Goal: Information Seeking & Learning: Learn about a topic

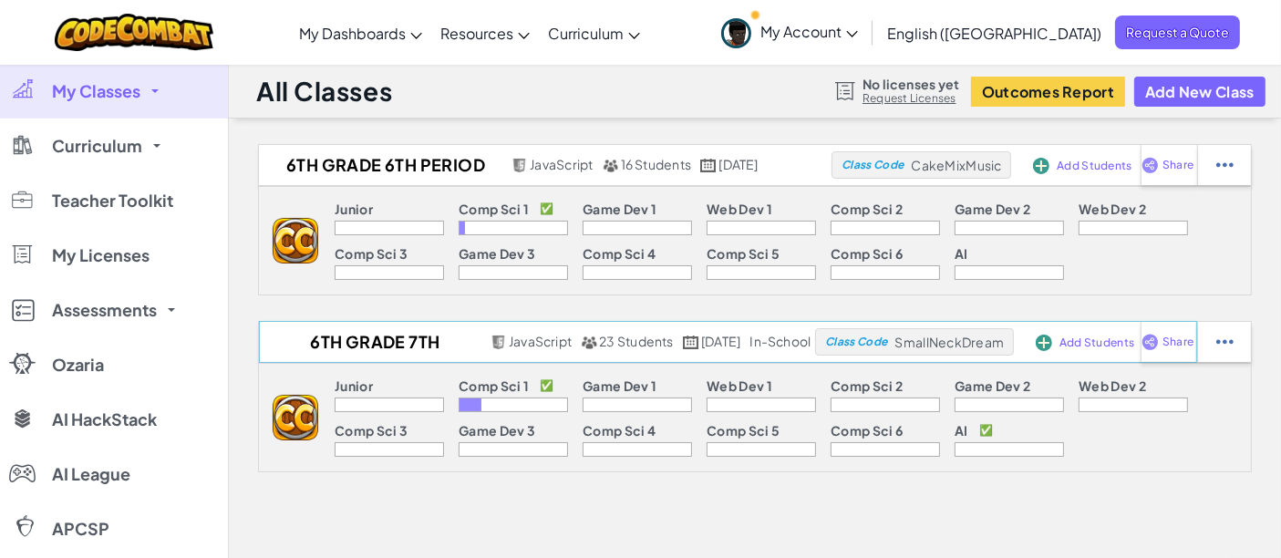
click at [1117, 171] on span "Add Students" at bounding box center [1094, 165] width 75 height 11
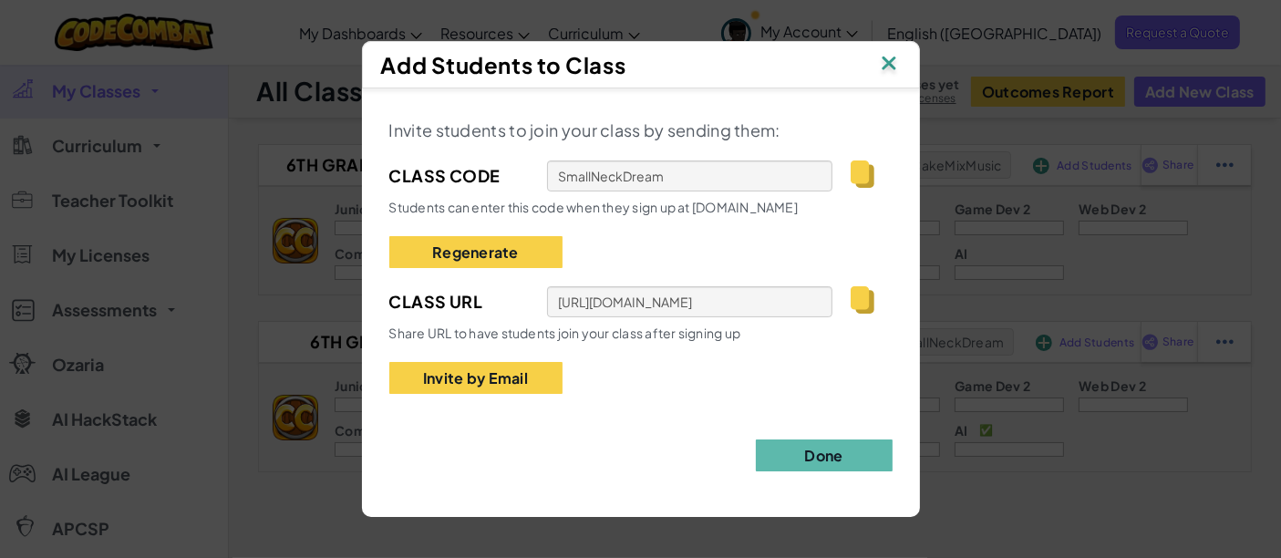
click at [898, 69] on img at bounding box center [889, 64] width 24 height 27
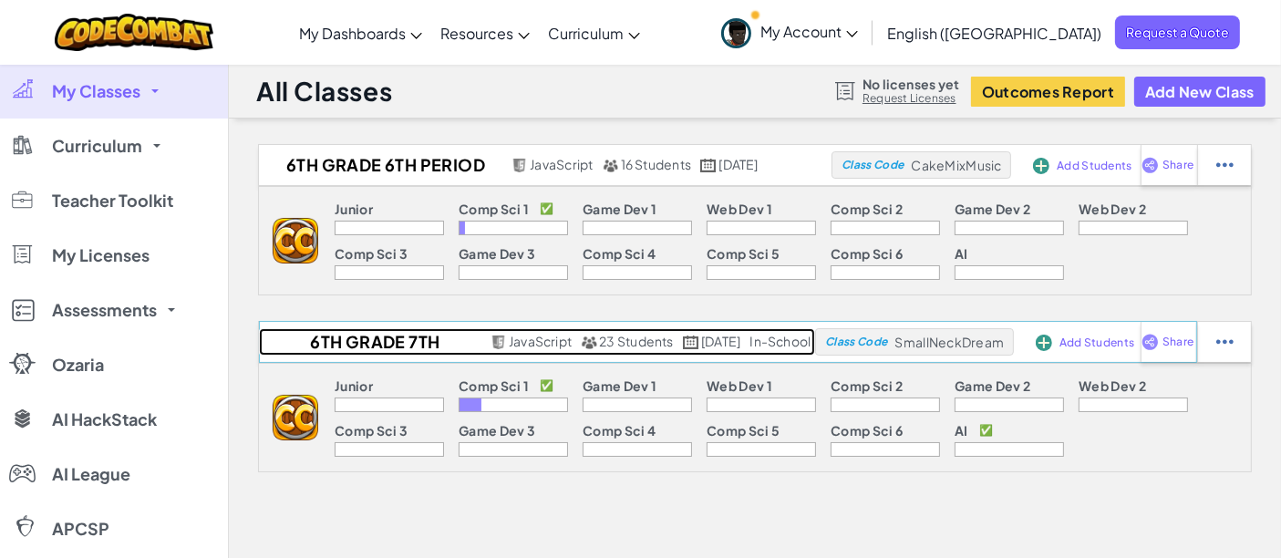
click at [607, 336] on span "23 Students" at bounding box center [636, 341] width 75 height 16
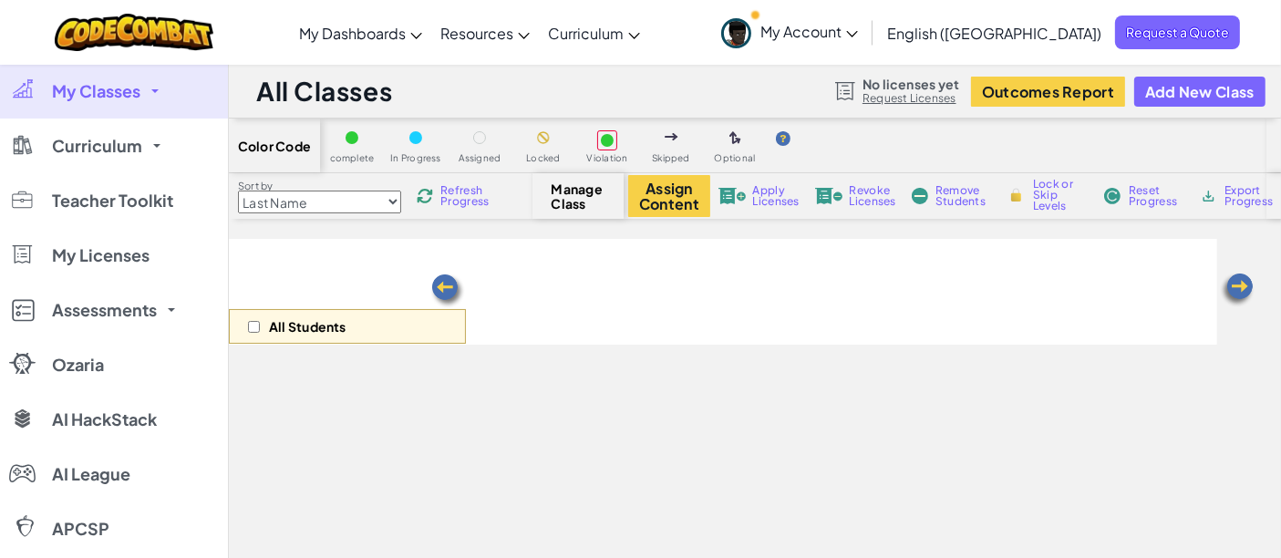
select select "560f1a9f22961295f9427742"
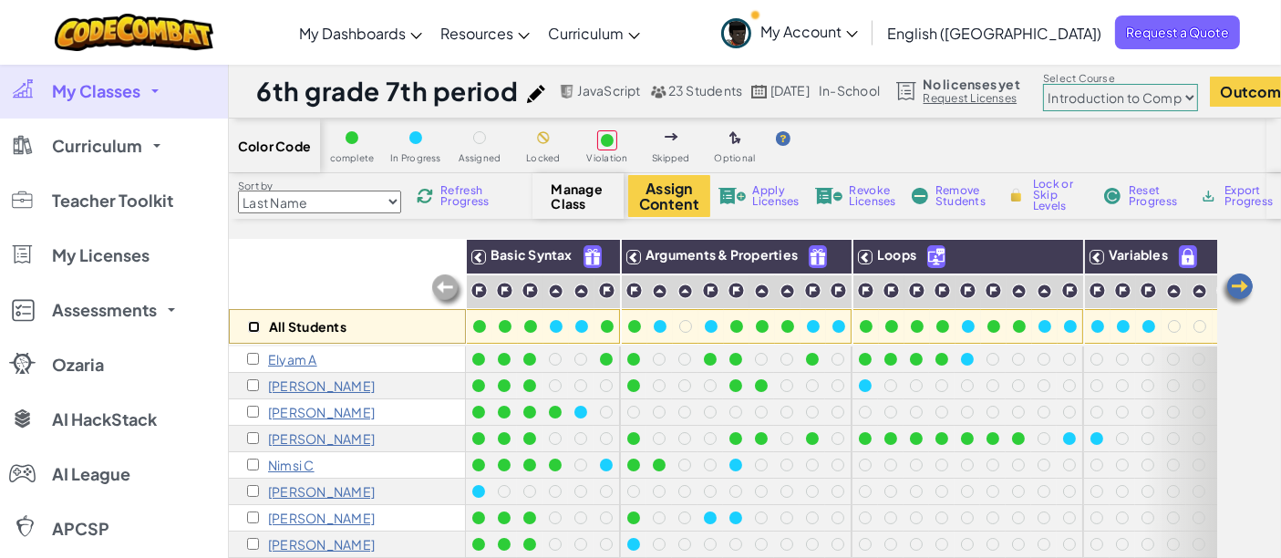
click at [248, 322] on input "checkbox" at bounding box center [254, 327] width 12 height 12
checkbox input "true"
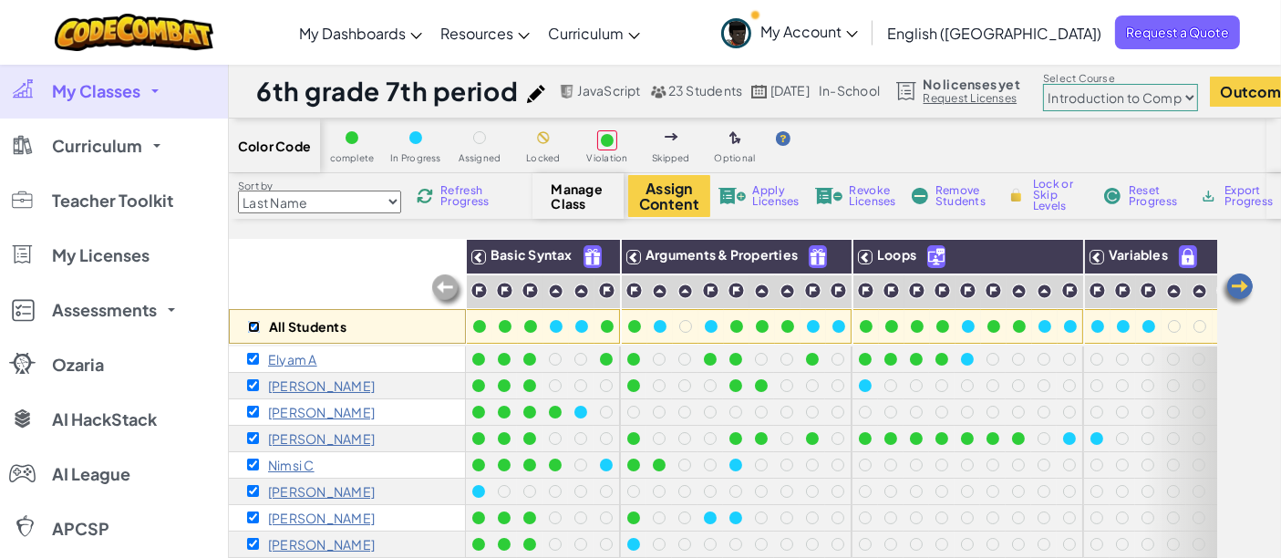
checkbox input "true"
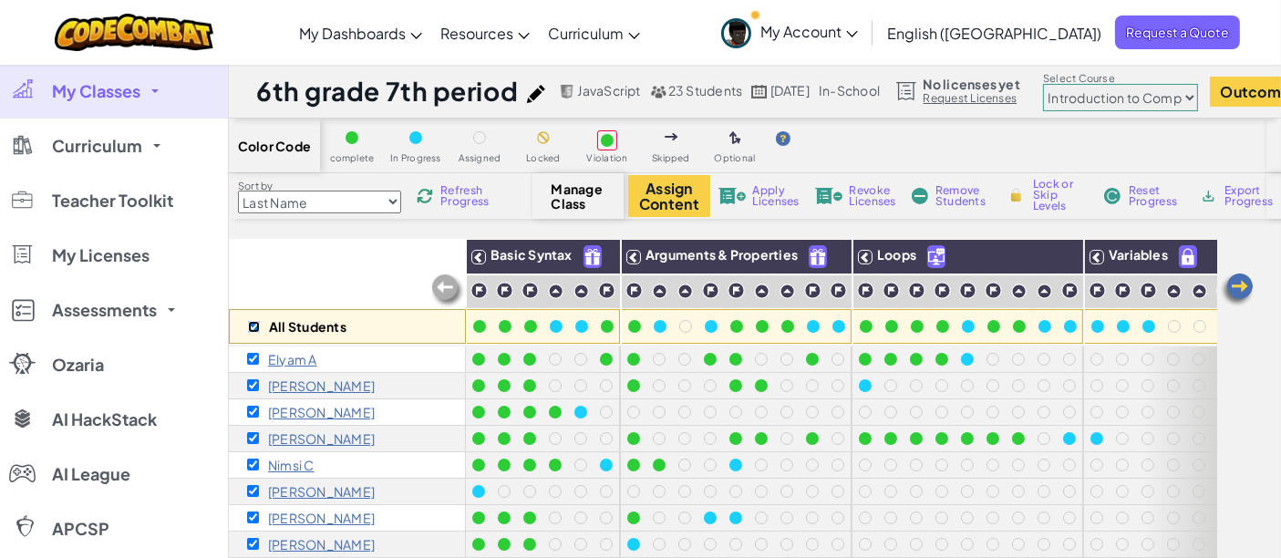
checkbox input "true"
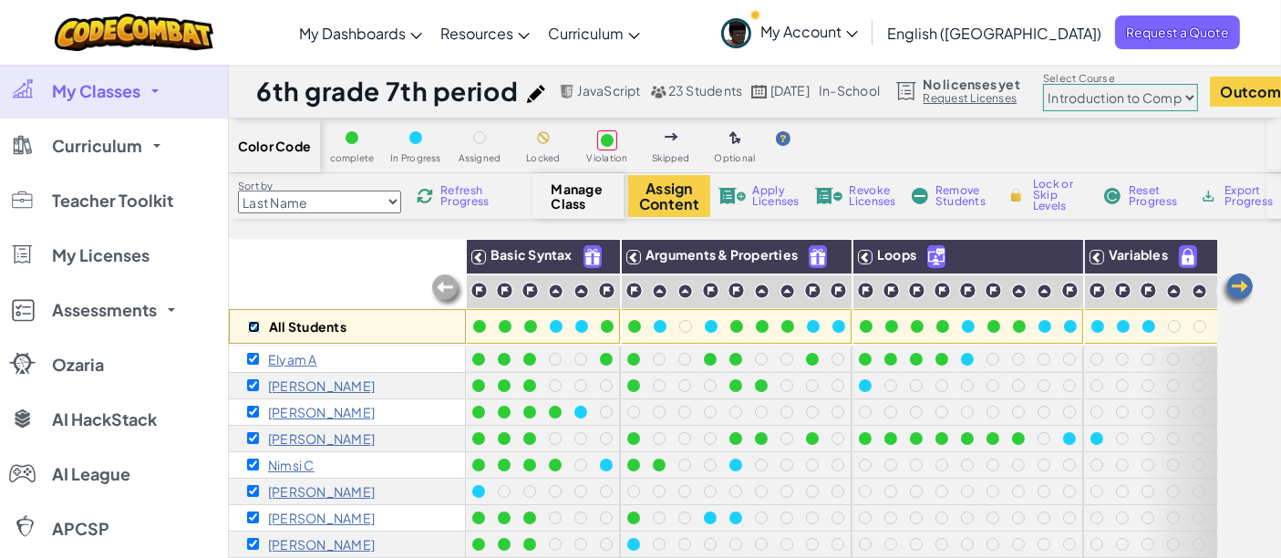
checkbox input "true"
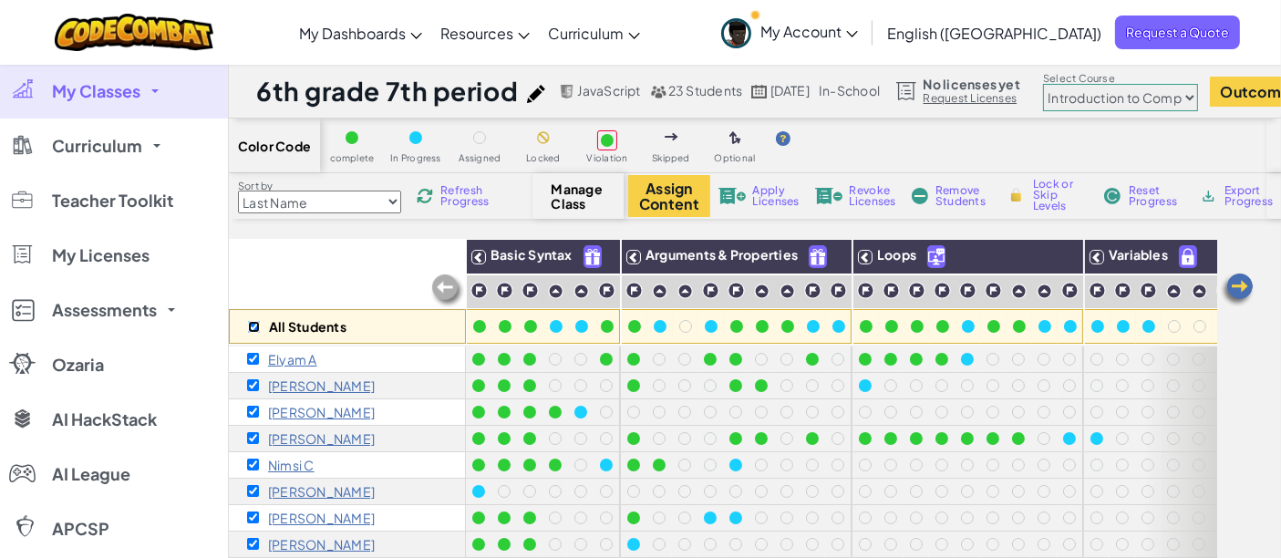
checkbox input "true"
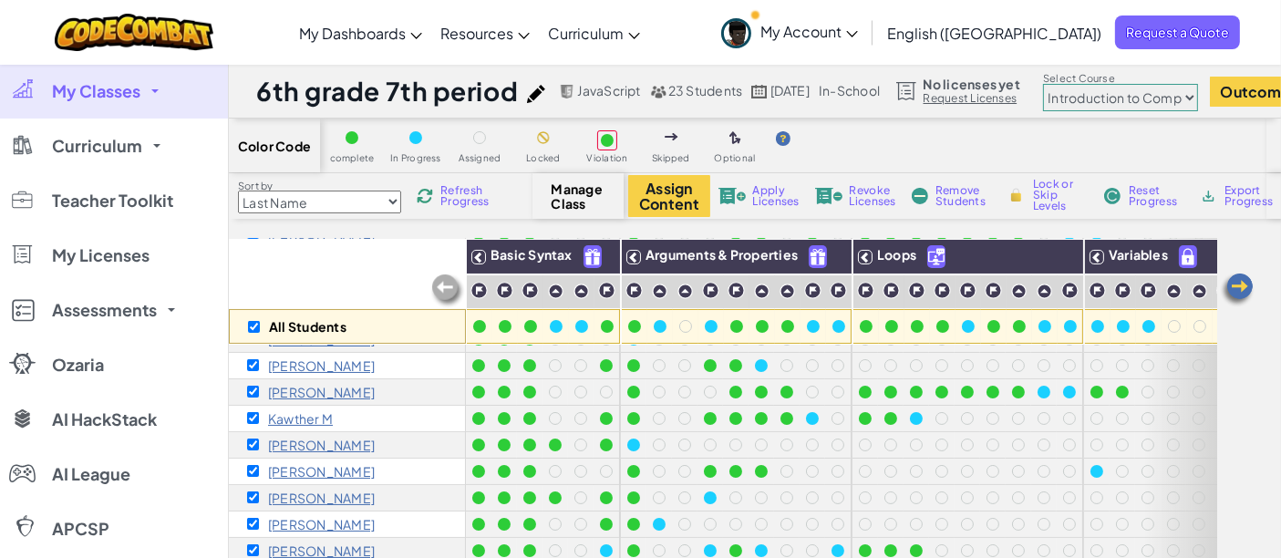
click at [963, 201] on span "Remove Students" at bounding box center [962, 196] width 55 height 22
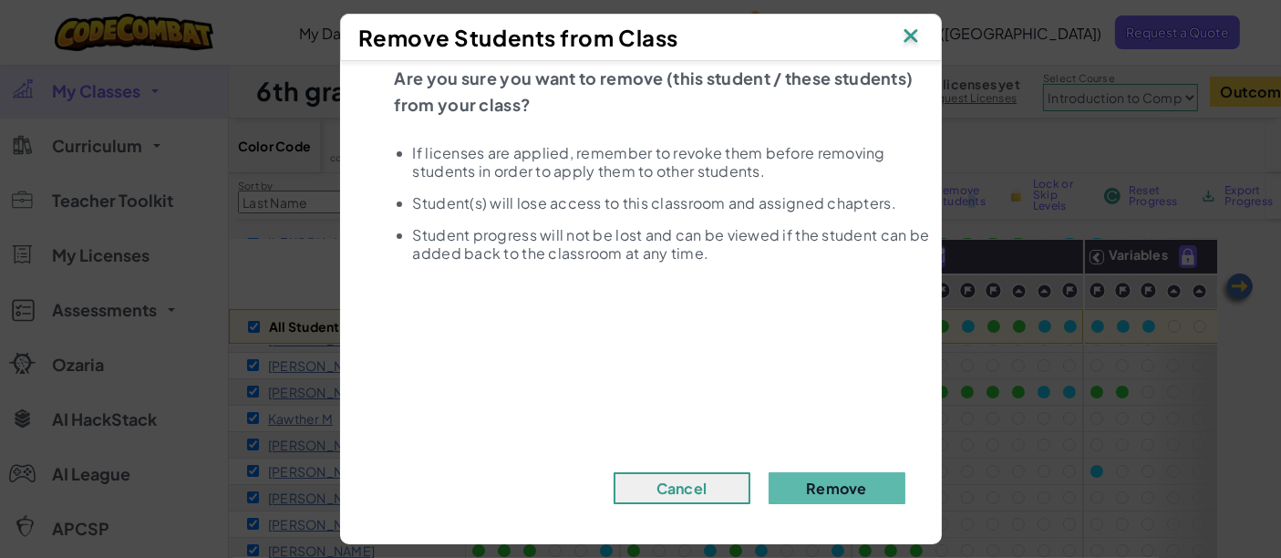
scroll to position [29, 0]
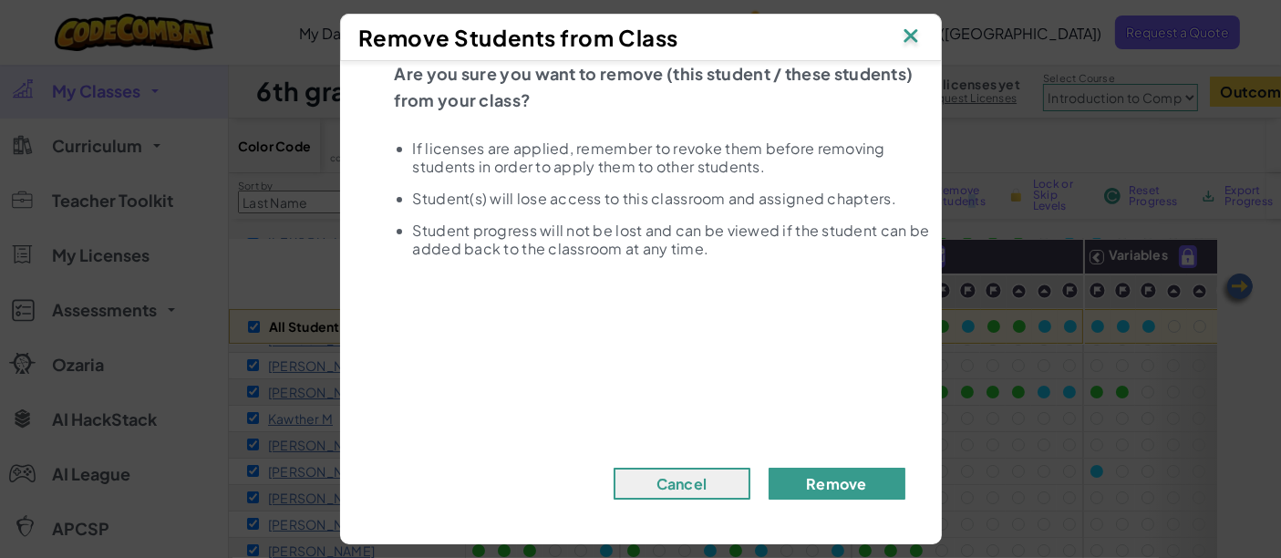
click at [840, 486] on button "Remove" at bounding box center [837, 484] width 137 height 32
click at [816, 480] on button "Remove" at bounding box center [837, 484] width 137 height 32
click at [816, 484] on button "Remove" at bounding box center [837, 484] width 137 height 32
click at [815, 483] on button "Remove" at bounding box center [837, 484] width 137 height 32
click at [828, 488] on button "Remove" at bounding box center [837, 484] width 137 height 32
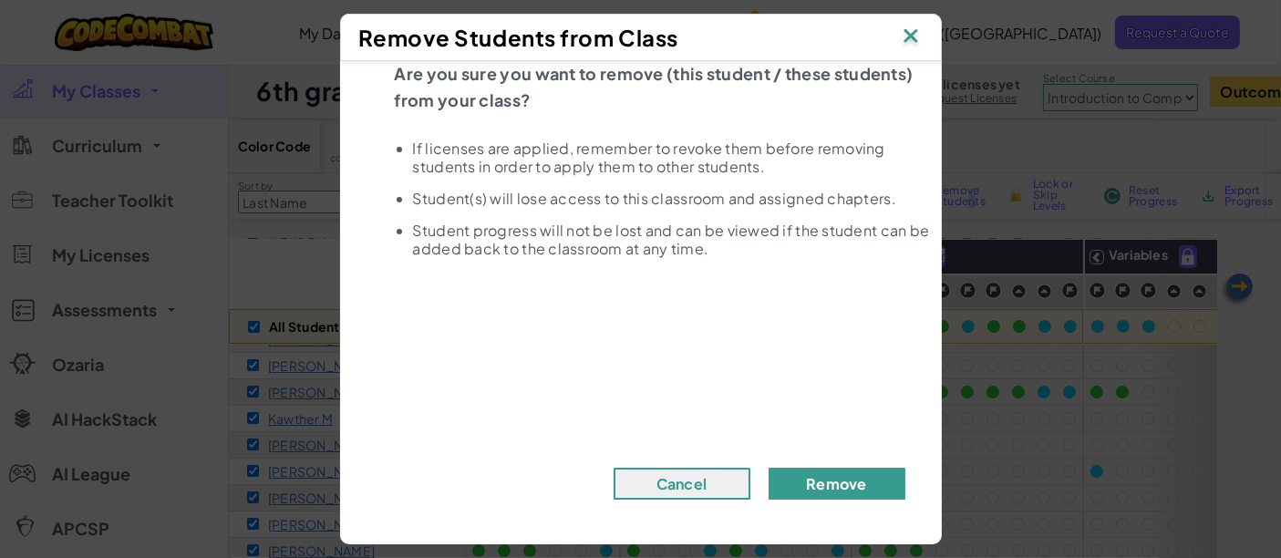
click at [825, 473] on button "Remove" at bounding box center [837, 484] width 137 height 32
click at [916, 37] on img at bounding box center [911, 37] width 24 height 27
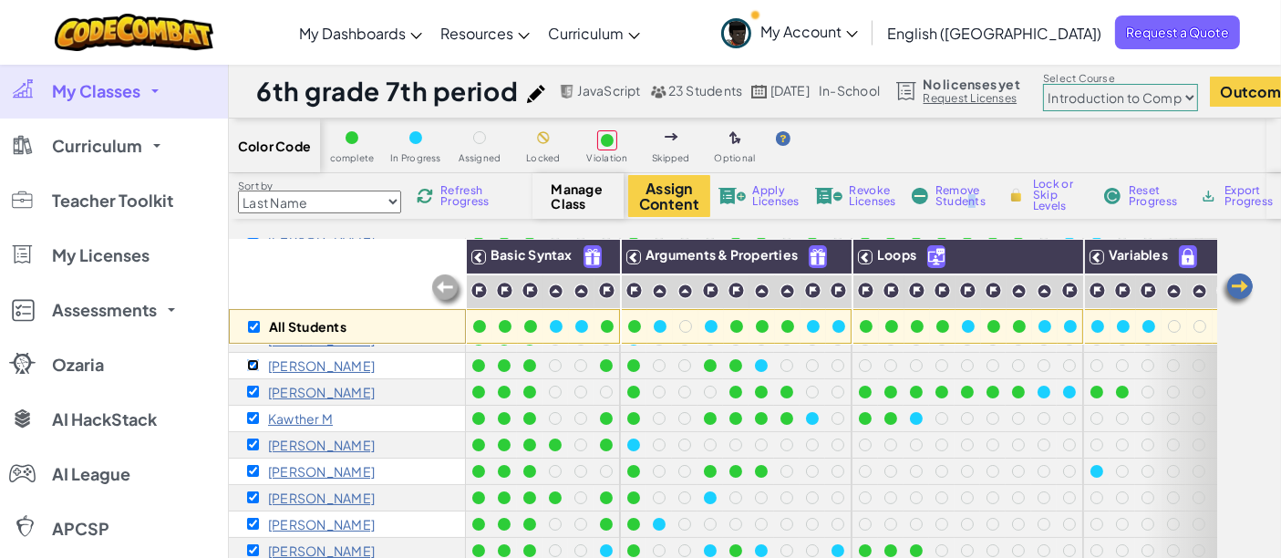
click at [254, 359] on input "checkbox" at bounding box center [253, 365] width 12 height 12
checkbox input "false"
click at [961, 201] on span "Remove Students" at bounding box center [962, 196] width 55 height 22
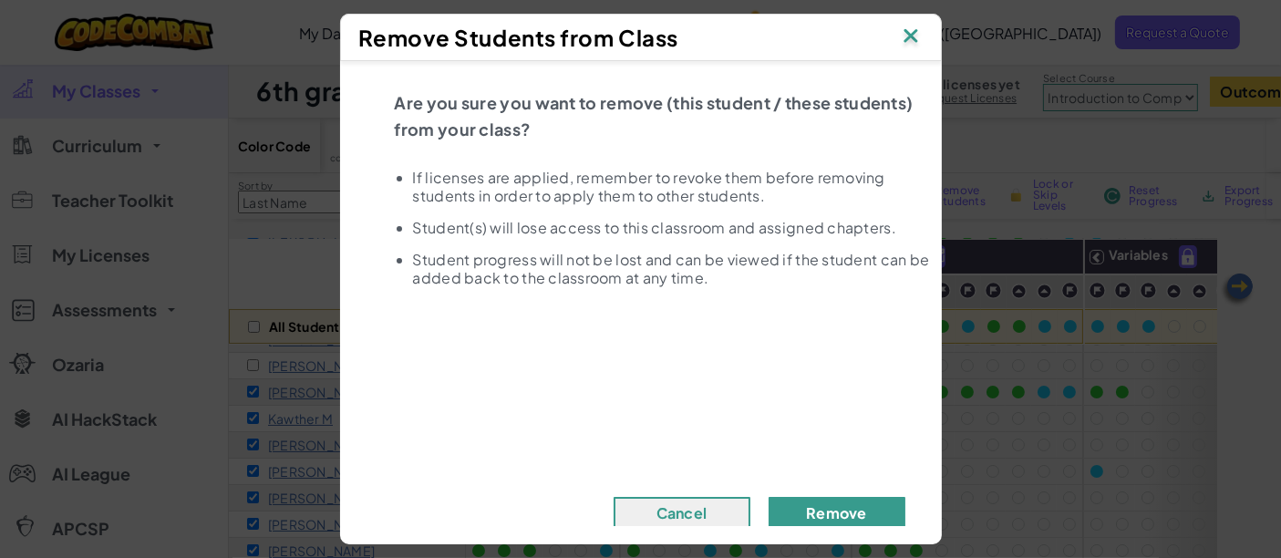
click at [841, 509] on button "Remove" at bounding box center [837, 513] width 137 height 32
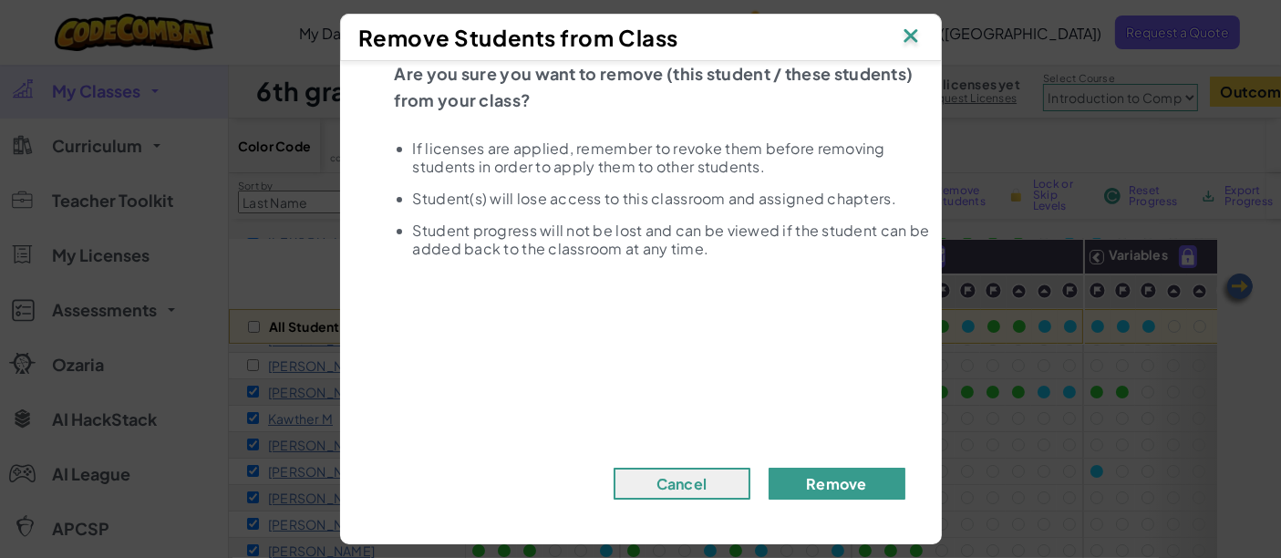
click at [844, 488] on button "Remove" at bounding box center [837, 484] width 137 height 32
drag, startPoint x: 843, startPoint y: 488, endPoint x: 843, endPoint y: 457, distance: 31.0
click at [843, 485] on button "Remove" at bounding box center [837, 484] width 137 height 32
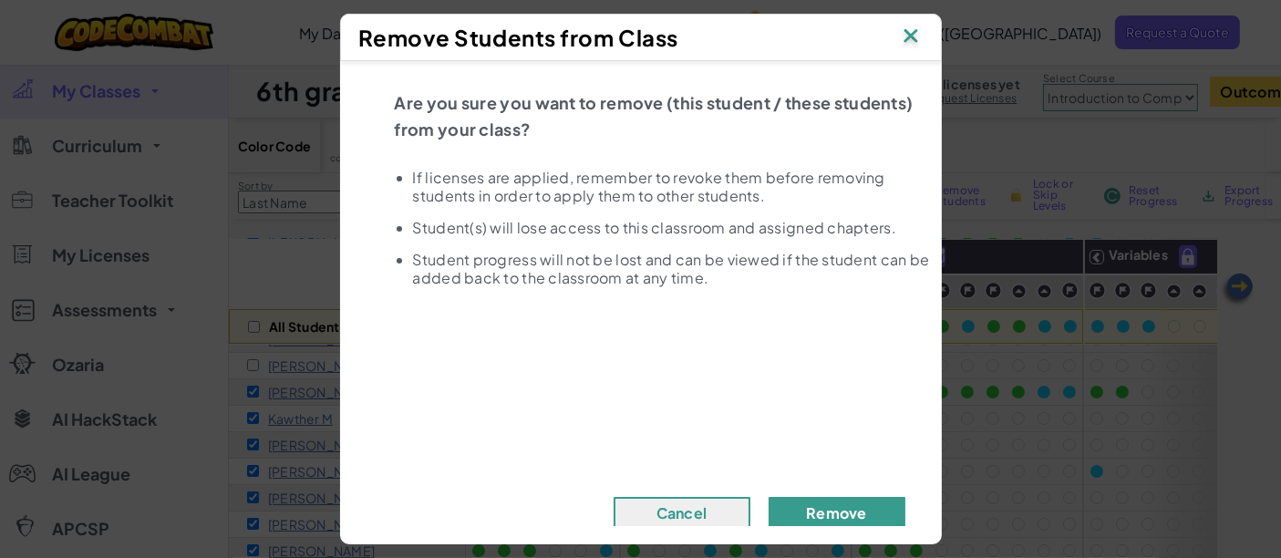
drag, startPoint x: 833, startPoint y: 521, endPoint x: 836, endPoint y: 501, distance: 19.3
click at [834, 506] on button "Remove" at bounding box center [837, 513] width 137 height 32
click at [908, 30] on img at bounding box center [911, 37] width 24 height 27
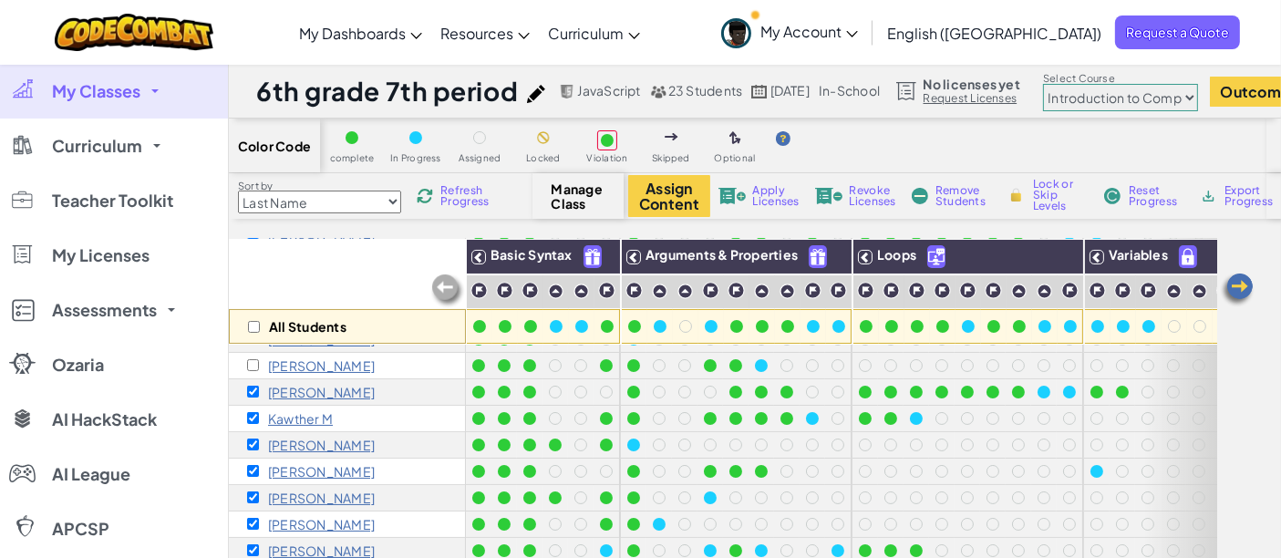
click at [295, 358] on p "Alexandra L" at bounding box center [321, 365] width 107 height 15
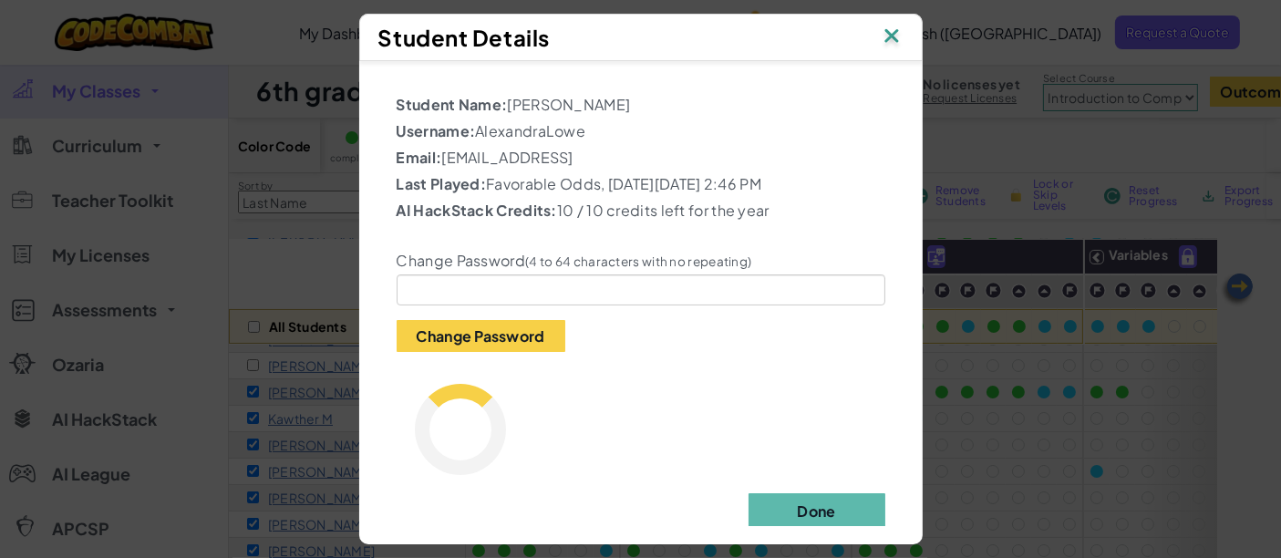
click at [900, 32] on img at bounding box center [892, 37] width 24 height 27
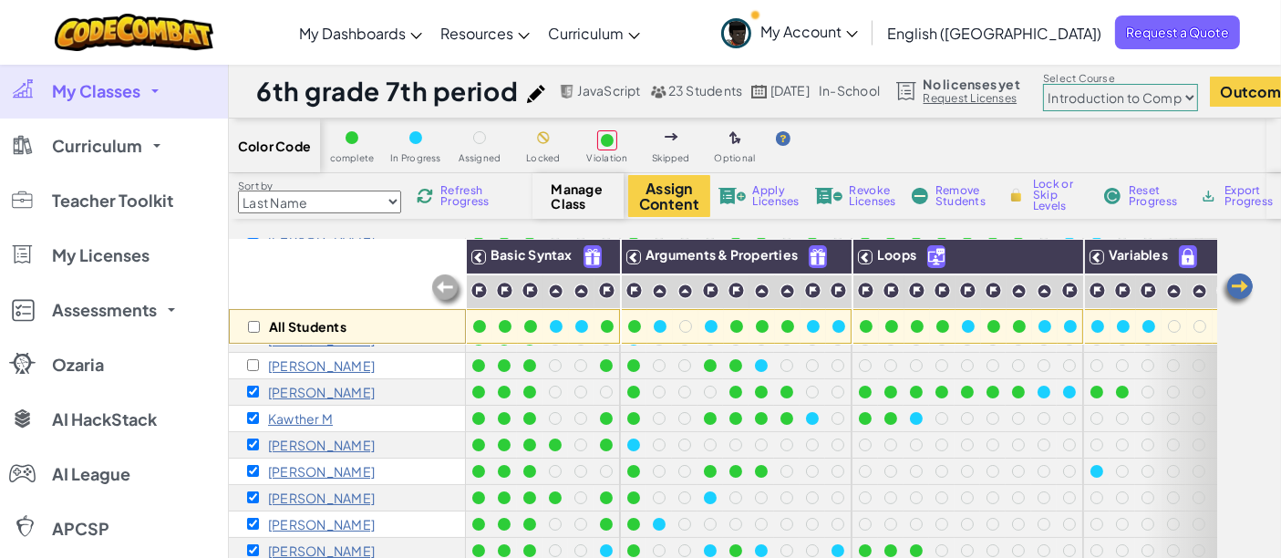
click at [297, 274] on div "All Students" at bounding box center [347, 292] width 237 height 106
drag, startPoint x: 46, startPoint y: 90, endPoint x: 98, endPoint y: 98, distance: 52.6
click at [49, 90] on link "My Classes" at bounding box center [114, 91] width 228 height 55
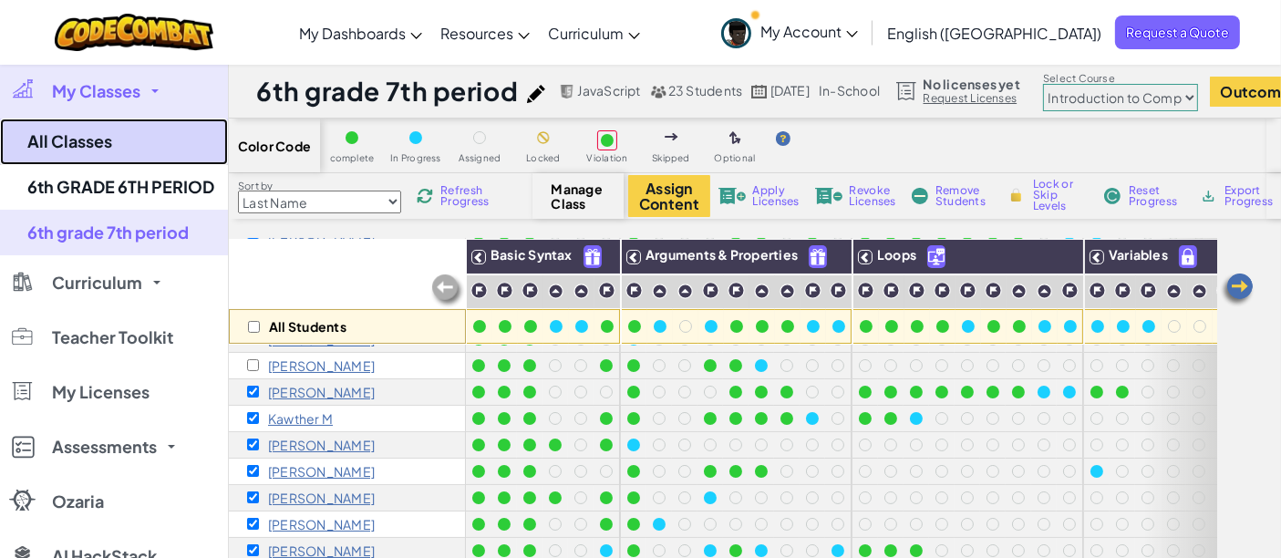
click at [77, 133] on link "All Classes" at bounding box center [114, 142] width 228 height 46
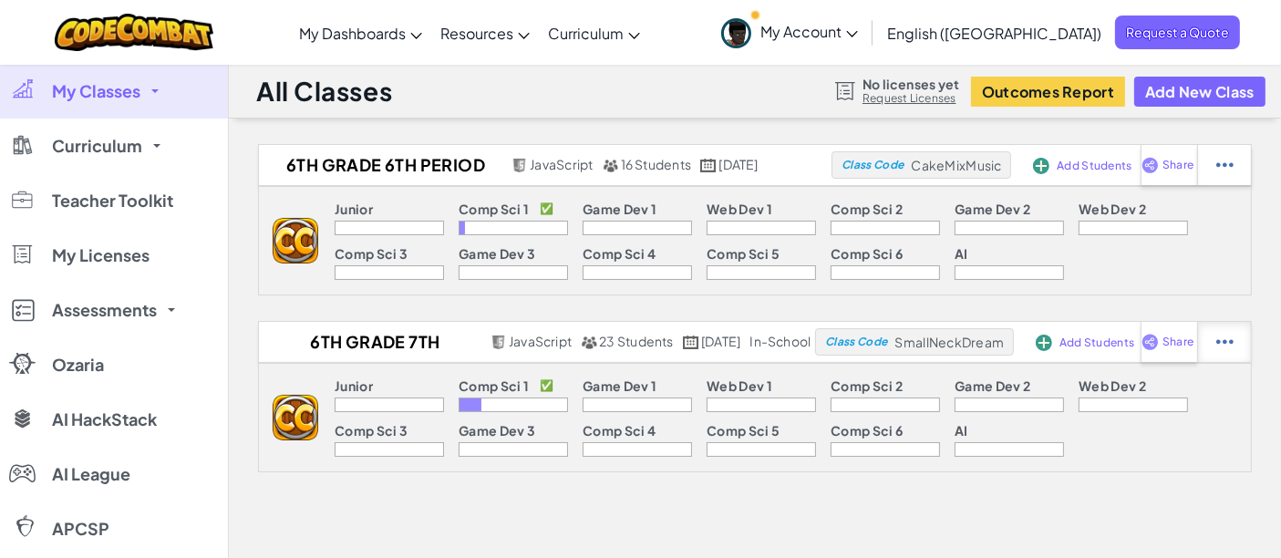
click at [1234, 173] on img at bounding box center [1224, 165] width 17 height 16
select select "javascript"
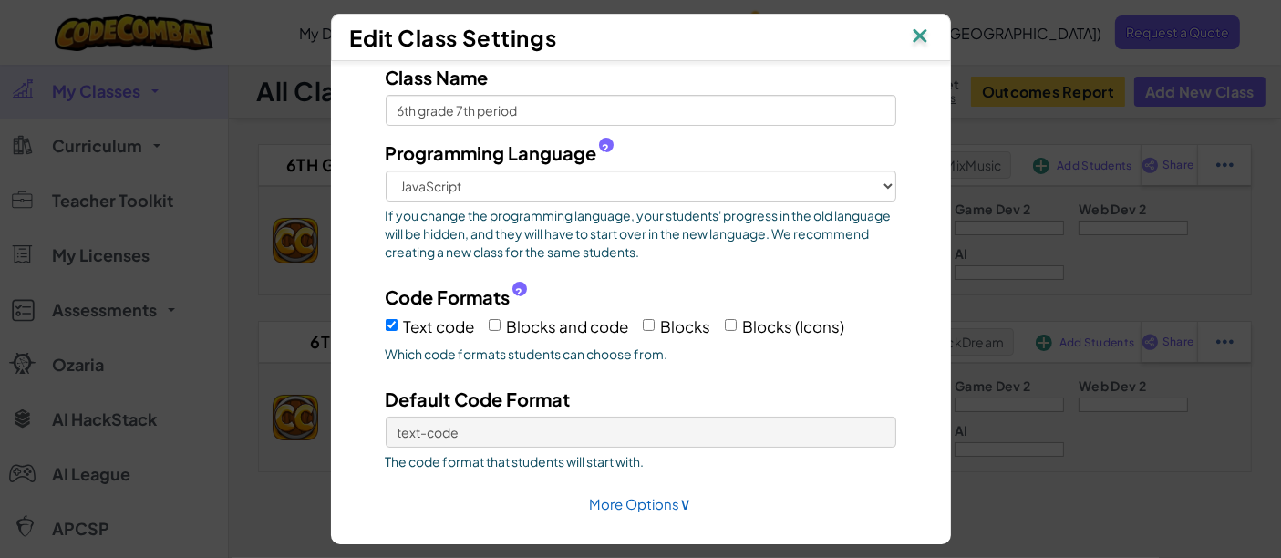
scroll to position [114, 0]
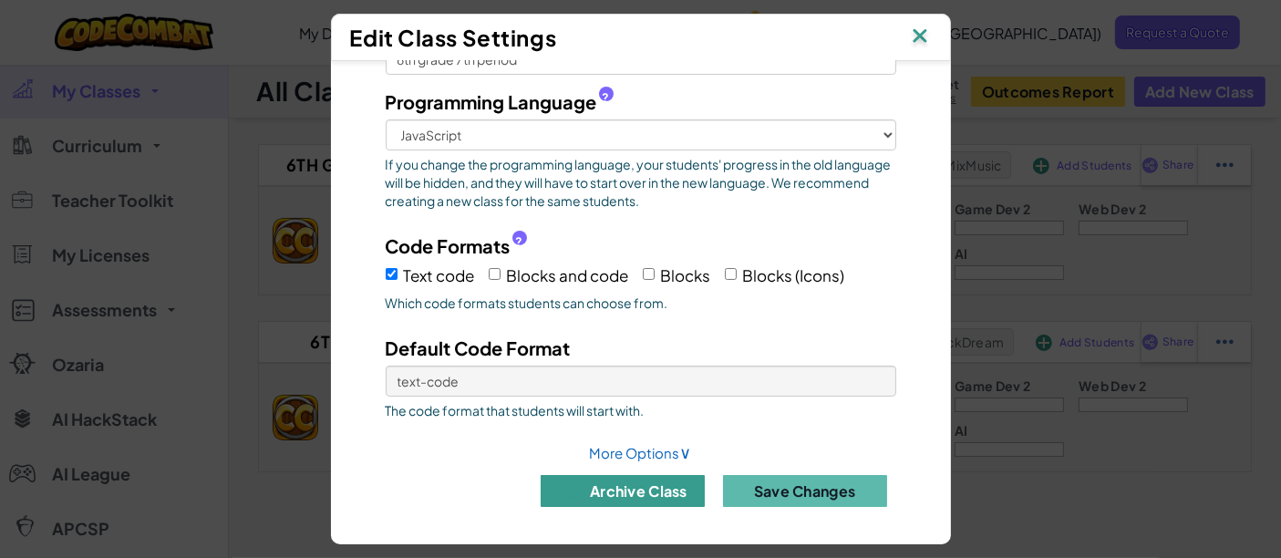
click at [645, 491] on button "archive class" at bounding box center [623, 491] width 164 height 32
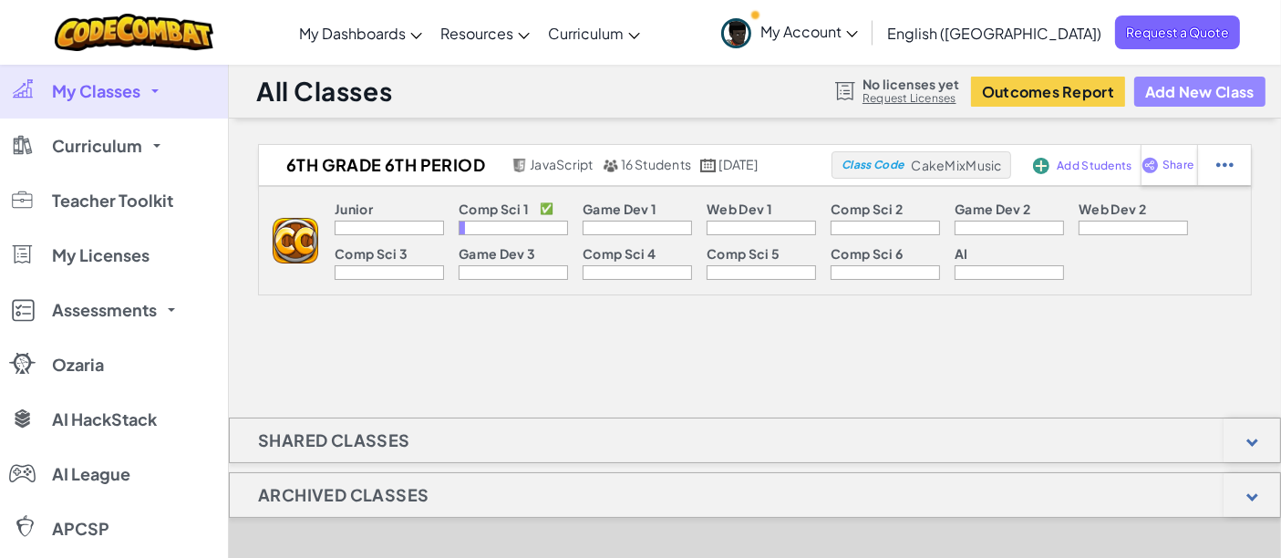
click at [1211, 96] on button "Add New Class" at bounding box center [1199, 92] width 131 height 30
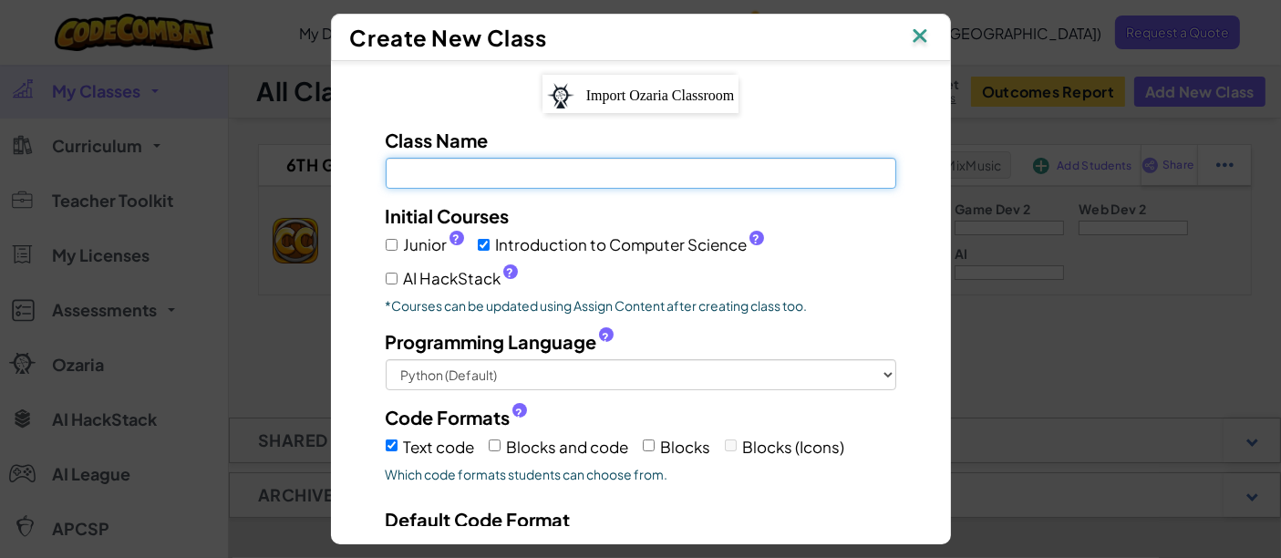
click at [502, 178] on input "Class Name Field is required" at bounding box center [641, 173] width 511 height 31
click at [458, 168] on input "6th Period 6th Grade" at bounding box center [641, 173] width 511 height 31
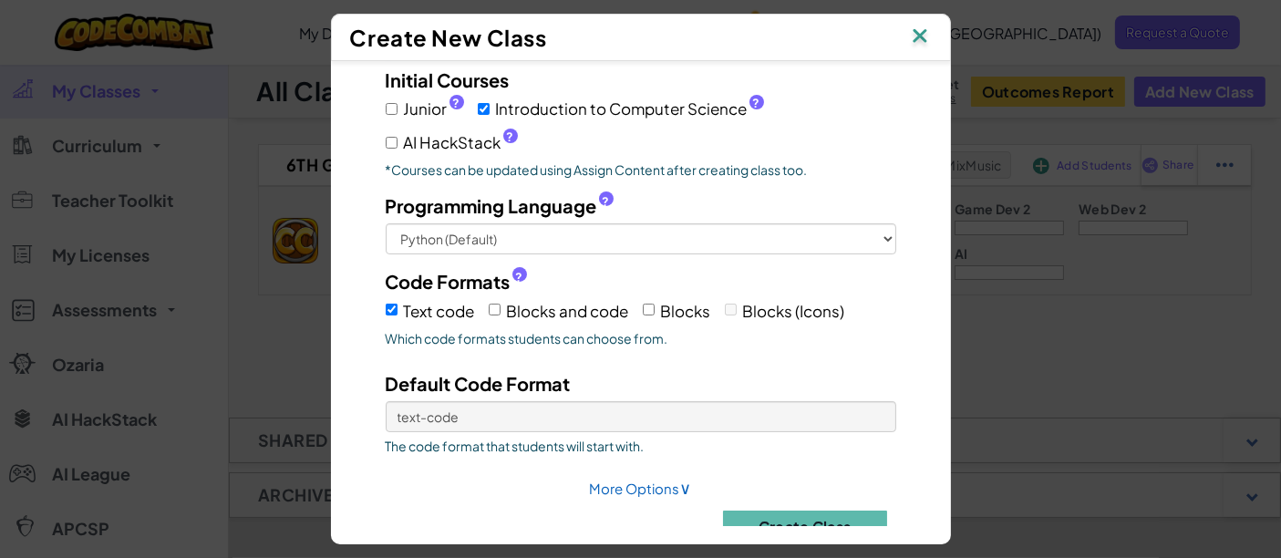
scroll to position [170, 0]
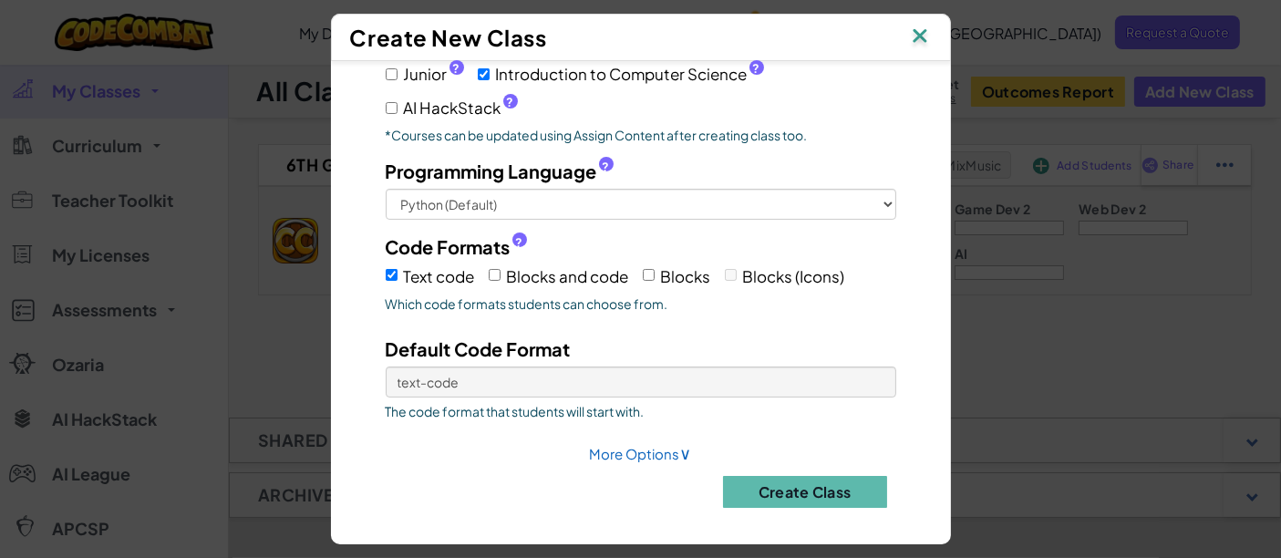
type input "6th Period 7th Grade"
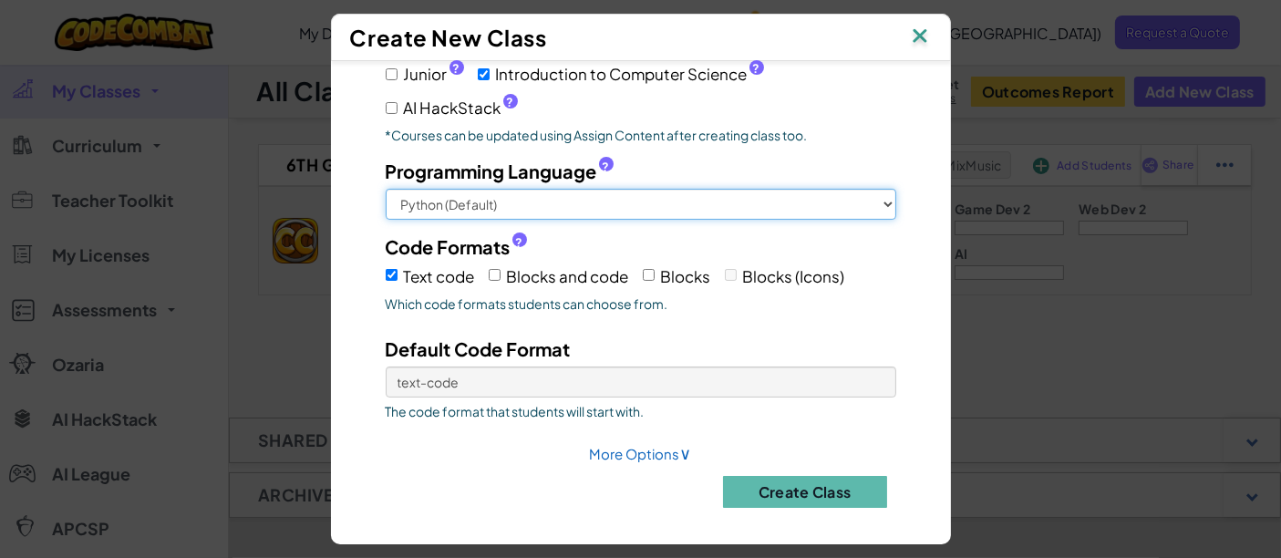
click at [857, 201] on select "Python (Default) JavaScript C++ Java (Experimental)" at bounding box center [641, 204] width 511 height 31
select select "javascript"
click at [386, 189] on select "Python (Default) JavaScript C++ Java (Experimental)" at bounding box center [641, 204] width 511 height 31
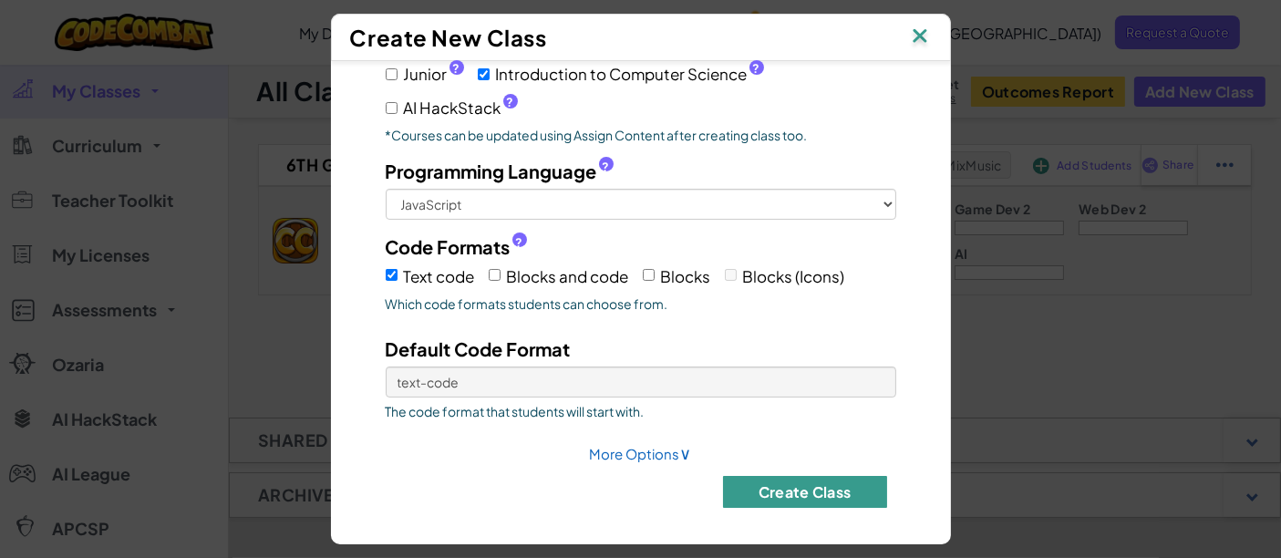
click at [790, 483] on button "Create Class" at bounding box center [805, 492] width 164 height 32
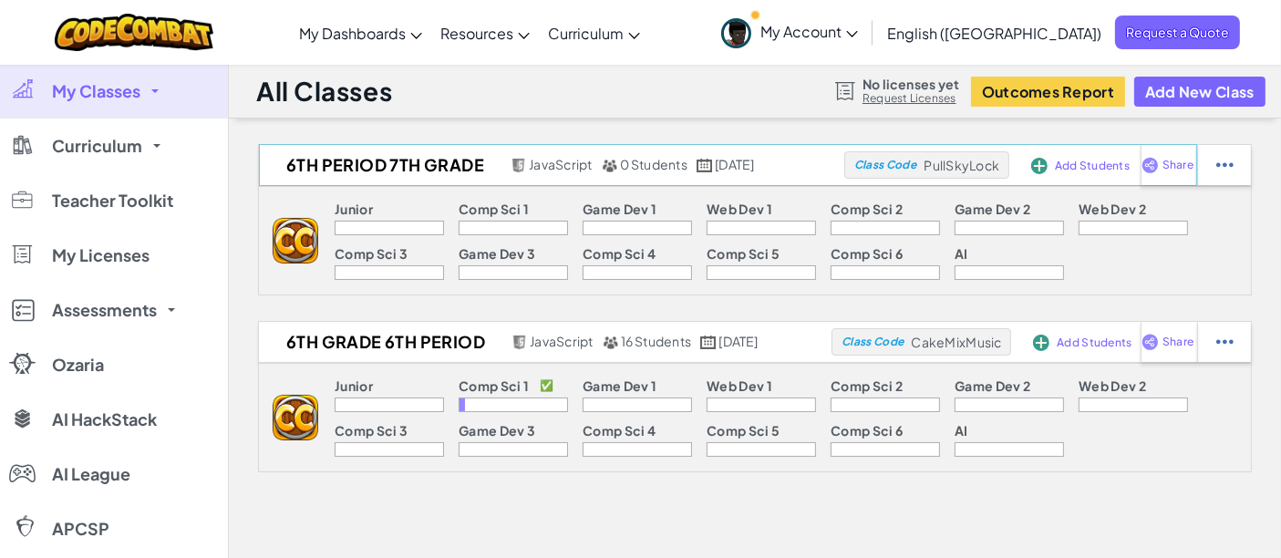
click at [1042, 162] on img at bounding box center [1039, 166] width 16 height 16
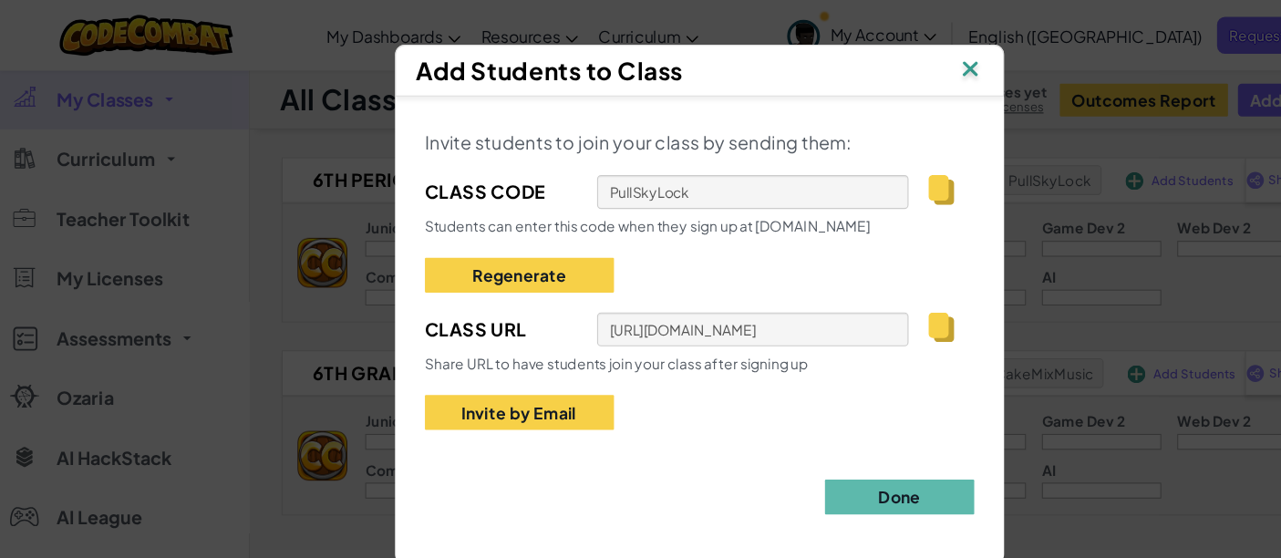
click at [883, 67] on img at bounding box center [889, 64] width 24 height 27
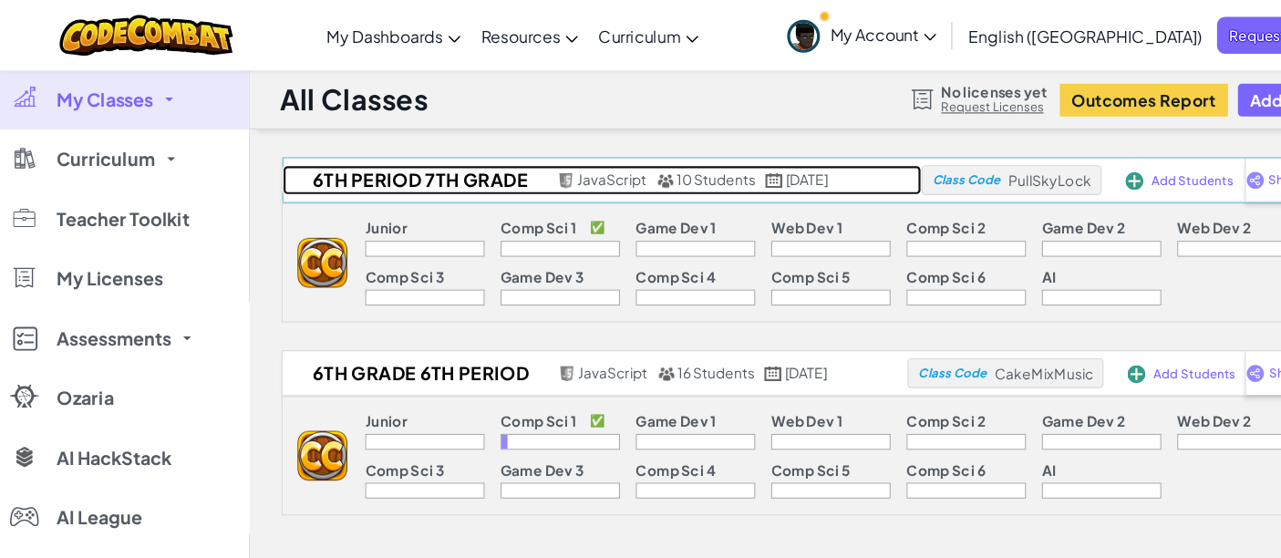
click at [643, 158] on span "10 Students" at bounding box center [656, 164] width 73 height 16
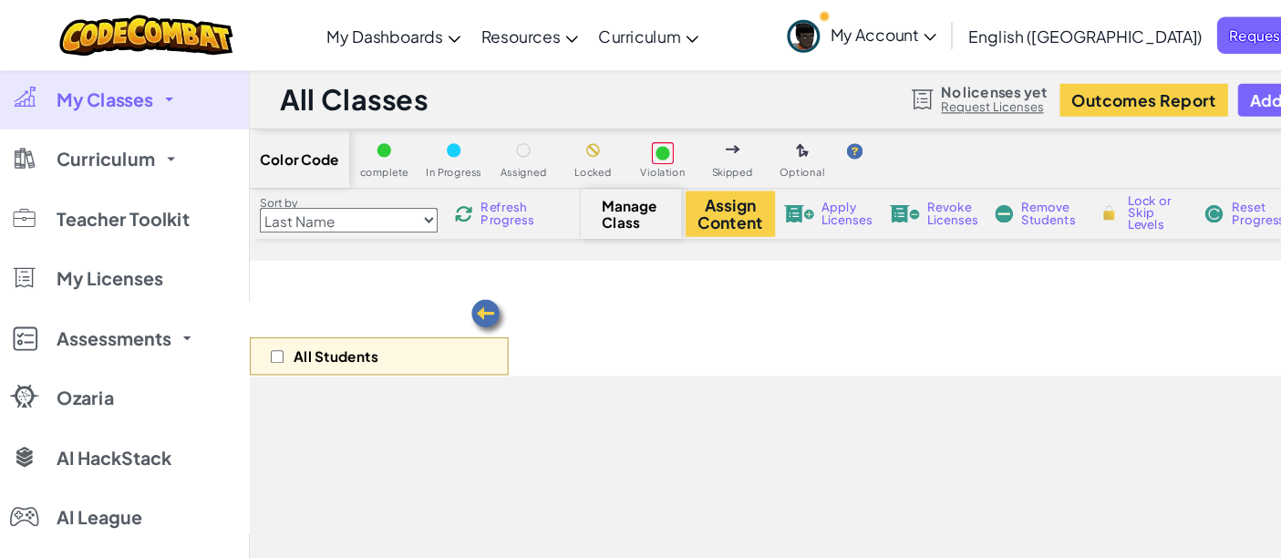
select select "560f1a9f22961295f9427742"
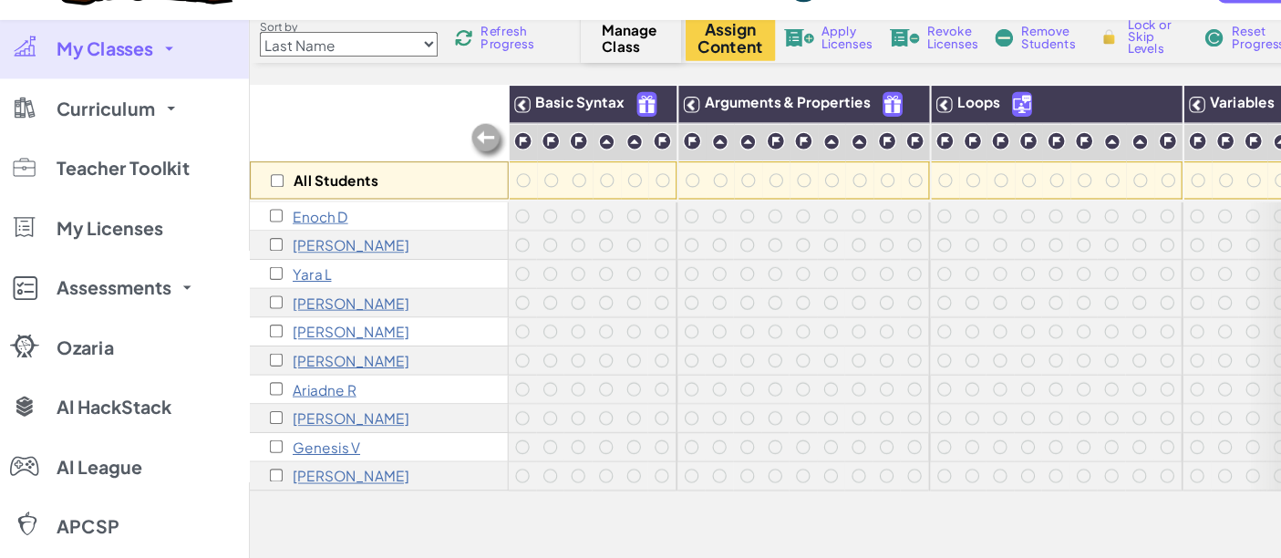
scroll to position [138, 0]
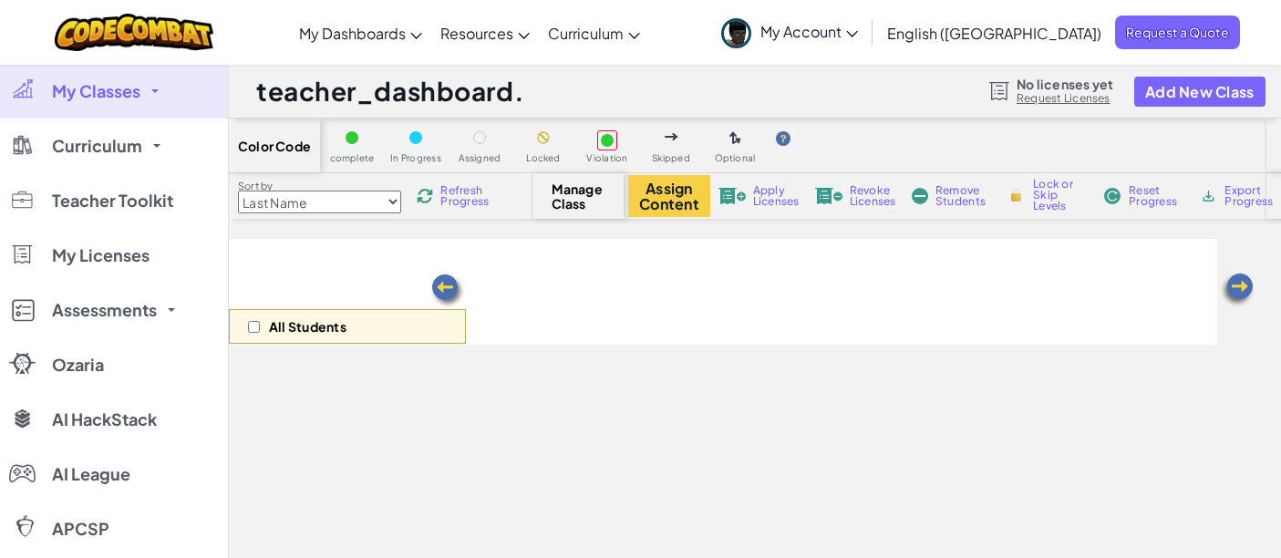
scroll to position [138, 0]
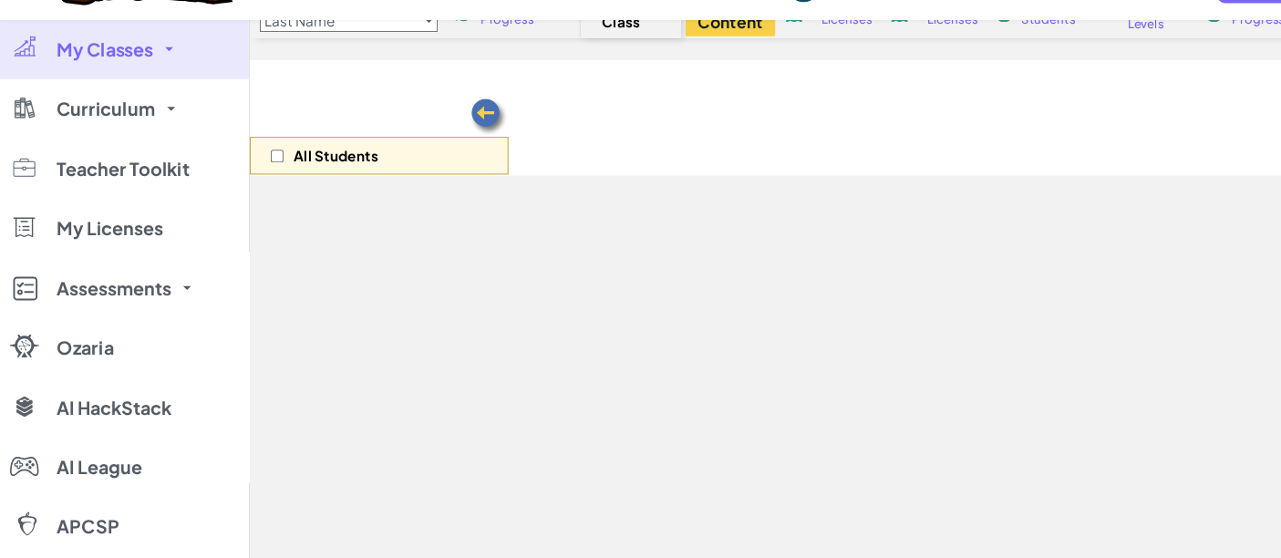
select select "560f1a9f22961295f9427742"
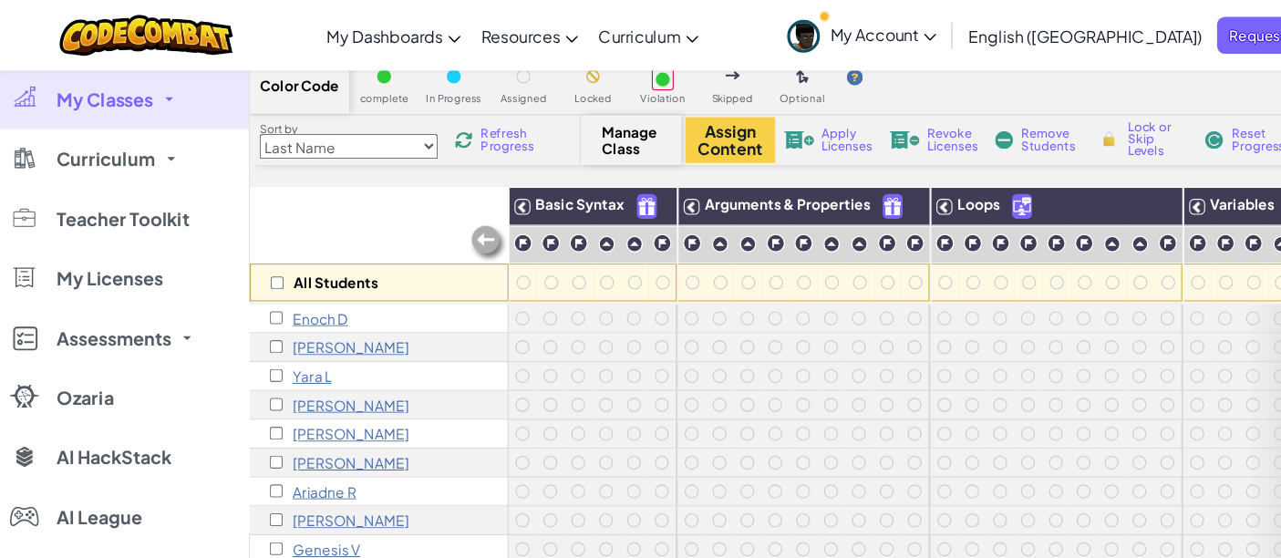
scroll to position [0, 0]
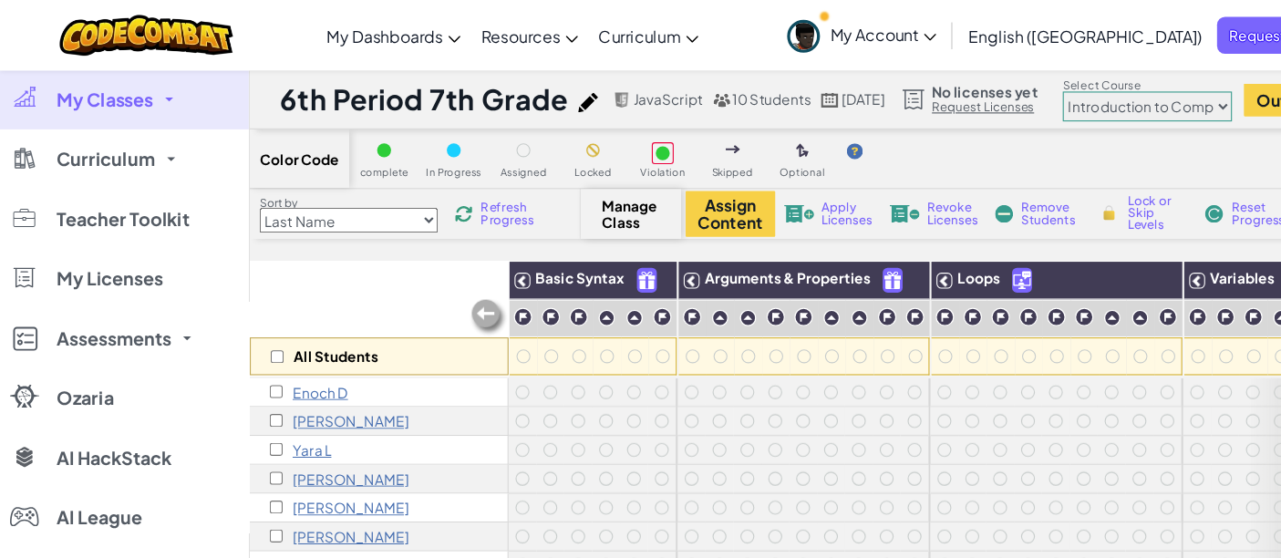
click at [573, 199] on span "Manage Class" at bounding box center [579, 195] width 54 height 29
click at [109, 88] on span "My Classes" at bounding box center [96, 91] width 88 height 16
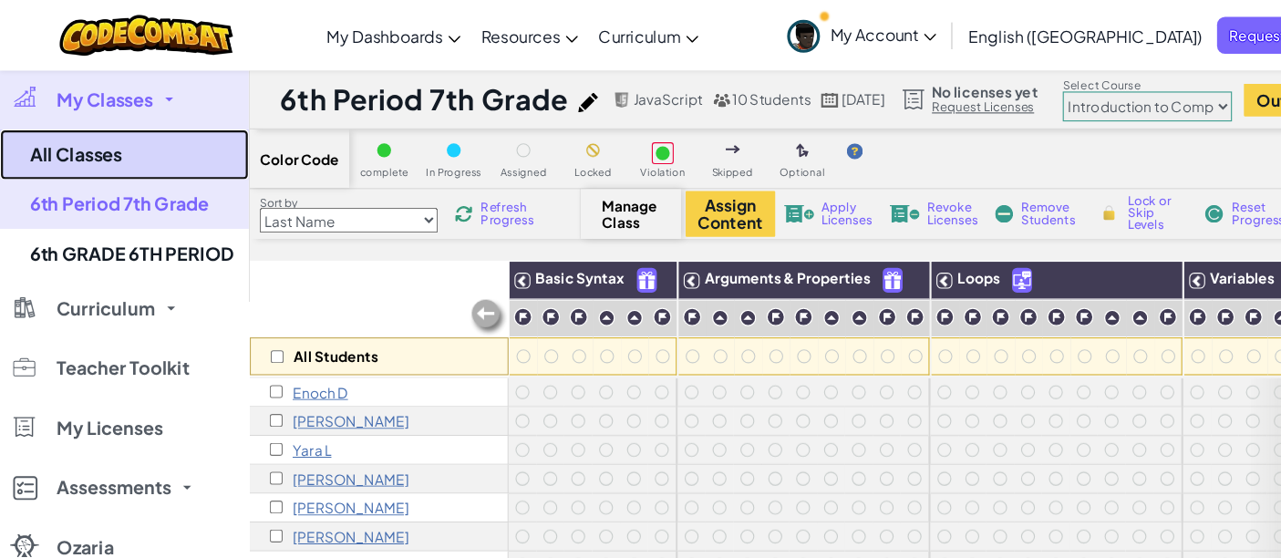
click at [76, 127] on link "All Classes" at bounding box center [114, 142] width 228 height 46
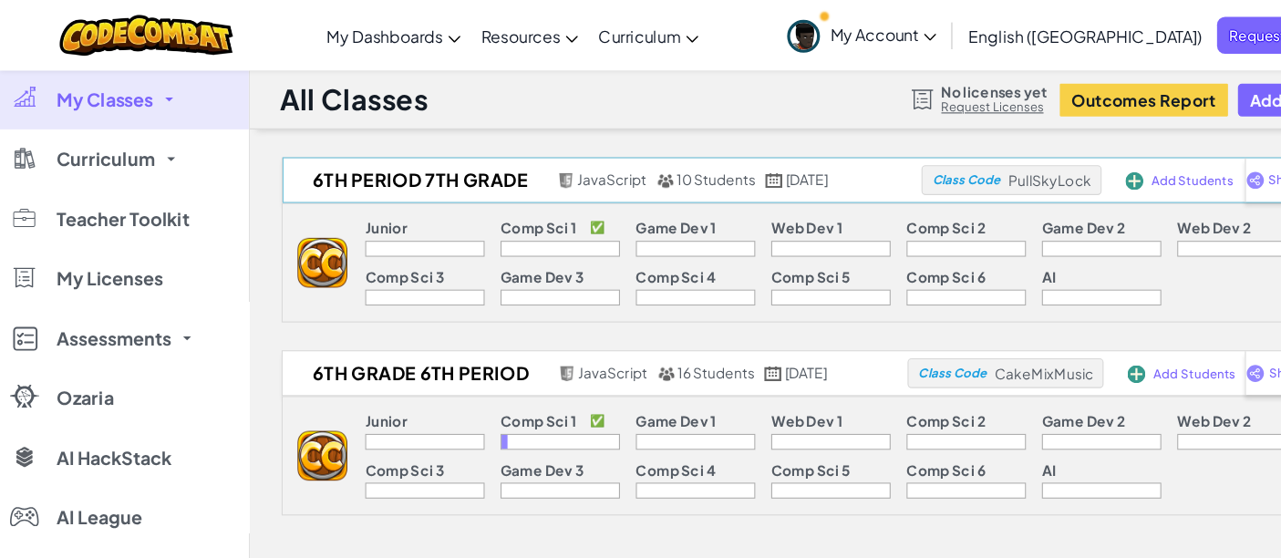
click at [1070, 166] on span "Add Students" at bounding box center [1092, 165] width 75 height 11
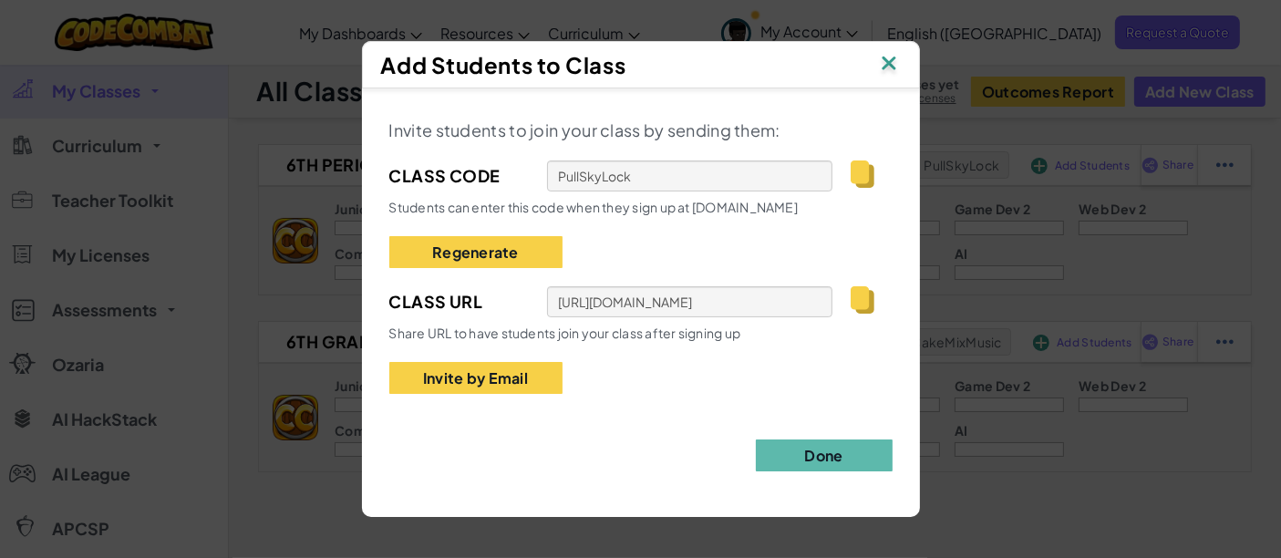
click at [891, 57] on img at bounding box center [889, 64] width 24 height 27
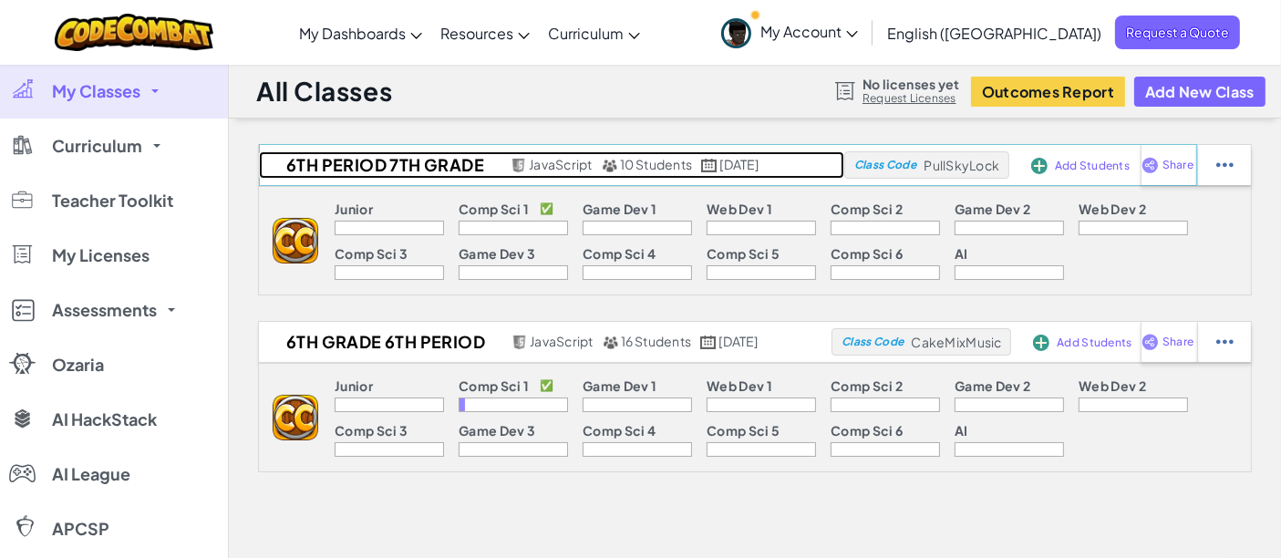
click at [651, 167] on span "10 Students" at bounding box center [656, 164] width 73 height 16
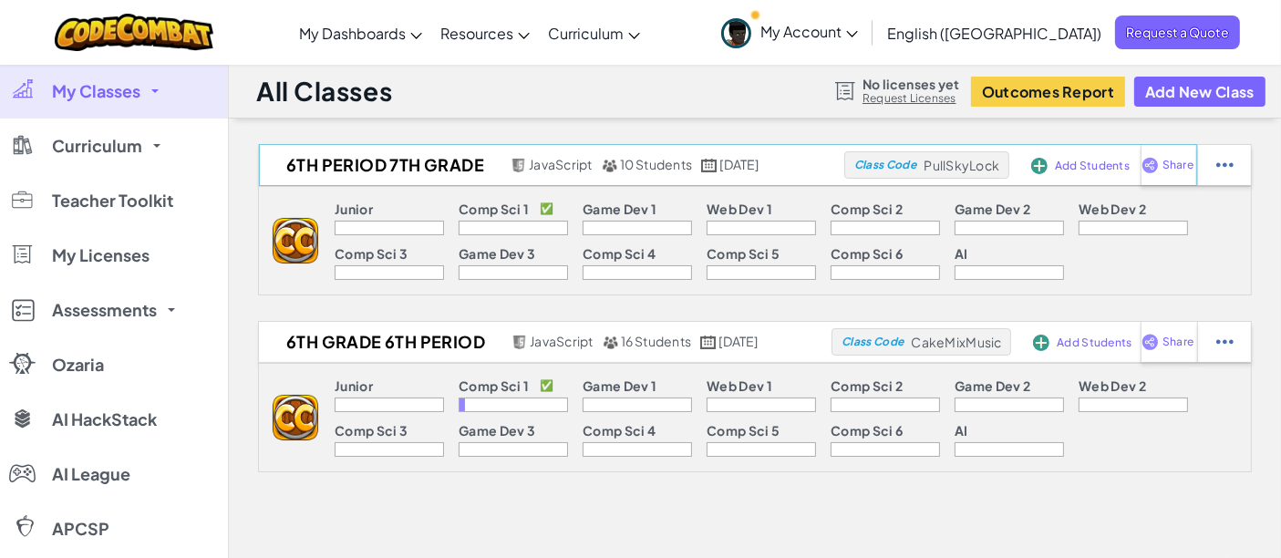
select select "560f1a9f22961295f9427742"
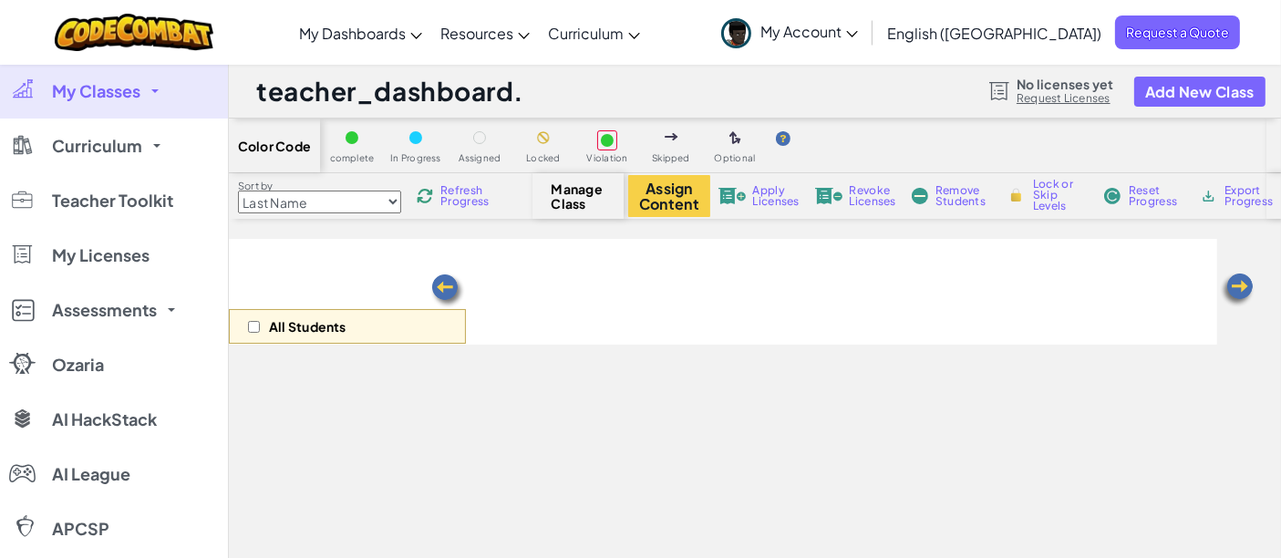
select select "560f1a9f22961295f9427742"
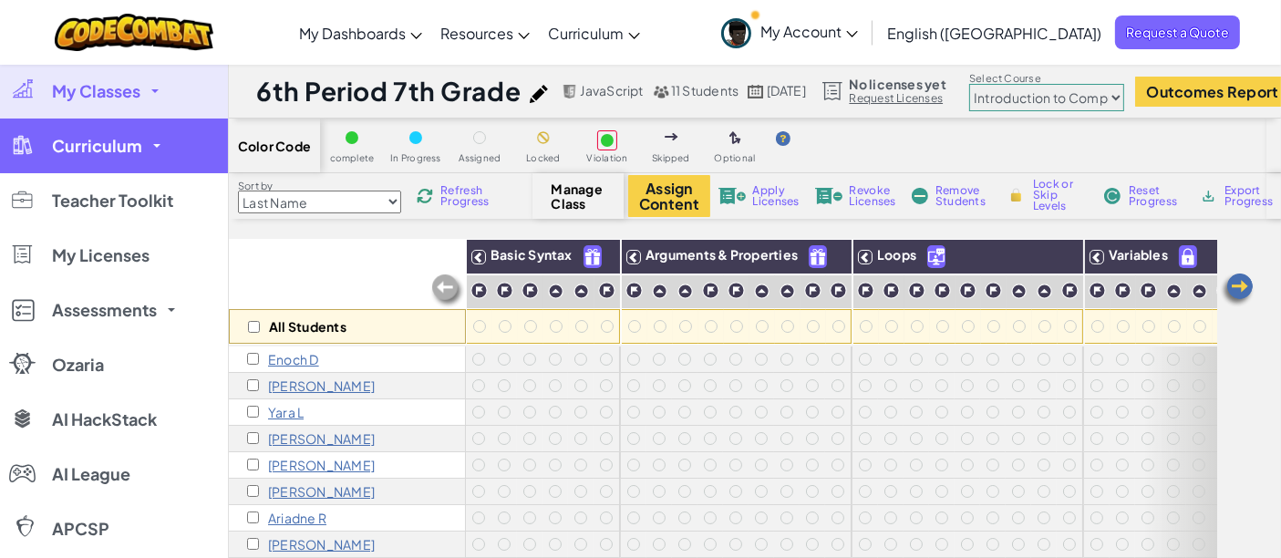
click at [133, 159] on link "Curriculum" at bounding box center [114, 146] width 228 height 55
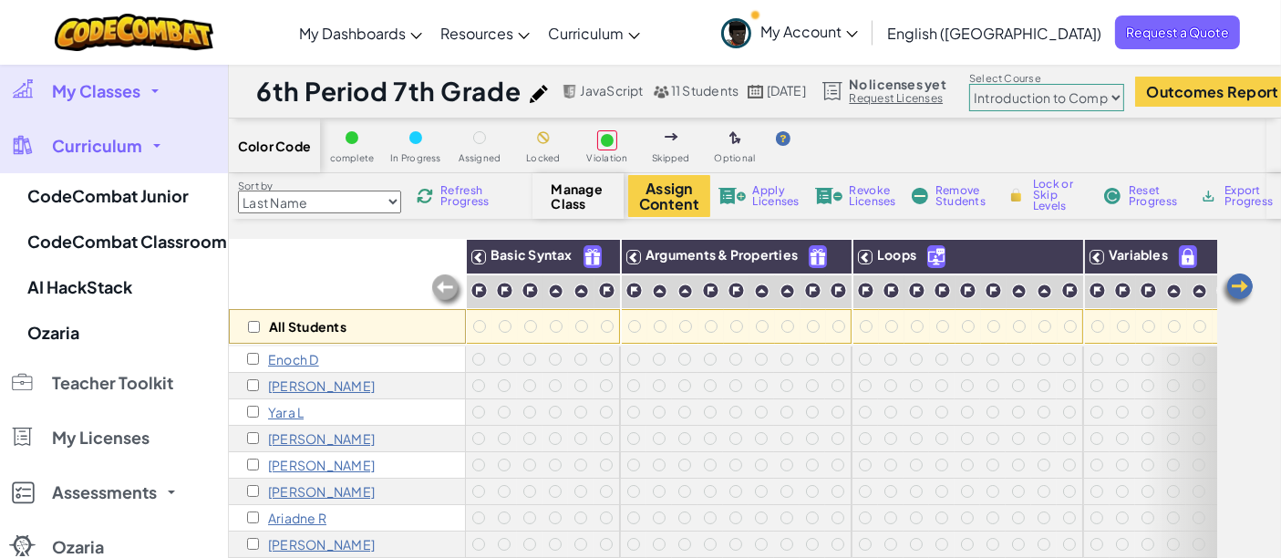
click at [112, 154] on span "Curriculum" at bounding box center [97, 146] width 90 height 16
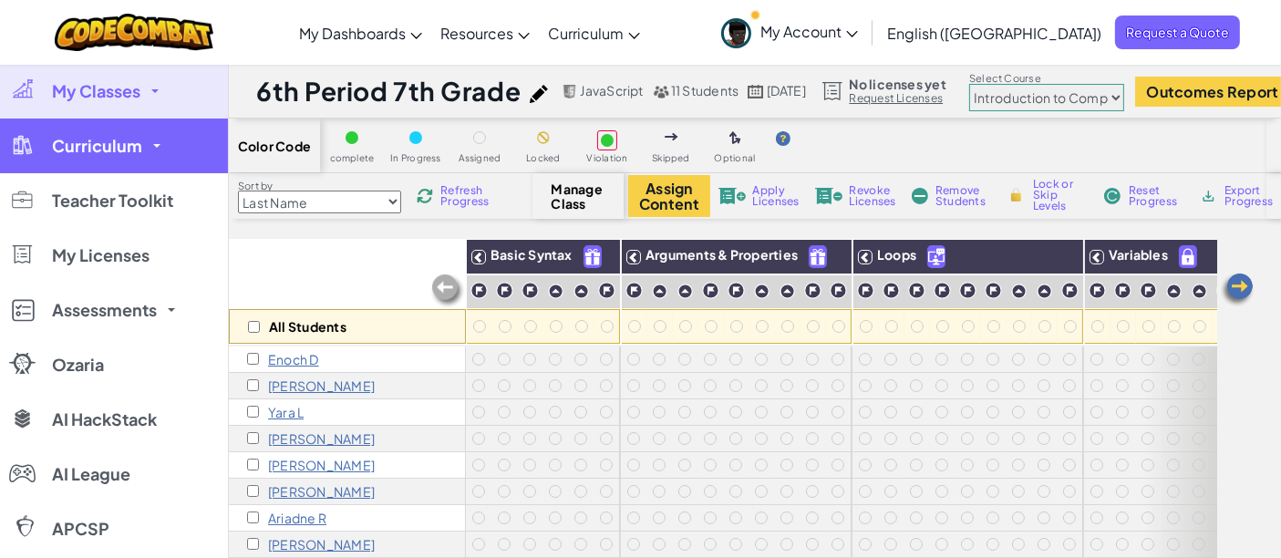
click at [143, 162] on link "Curriculum" at bounding box center [114, 146] width 228 height 55
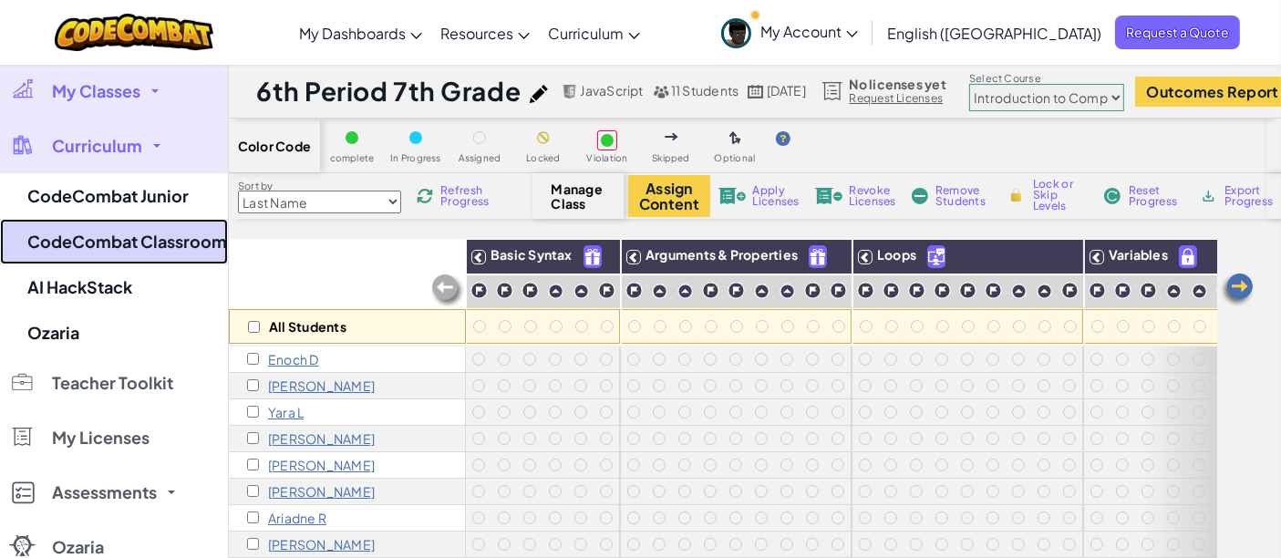
click at [191, 247] on link "CodeCombat Classroom" at bounding box center [114, 242] width 228 height 46
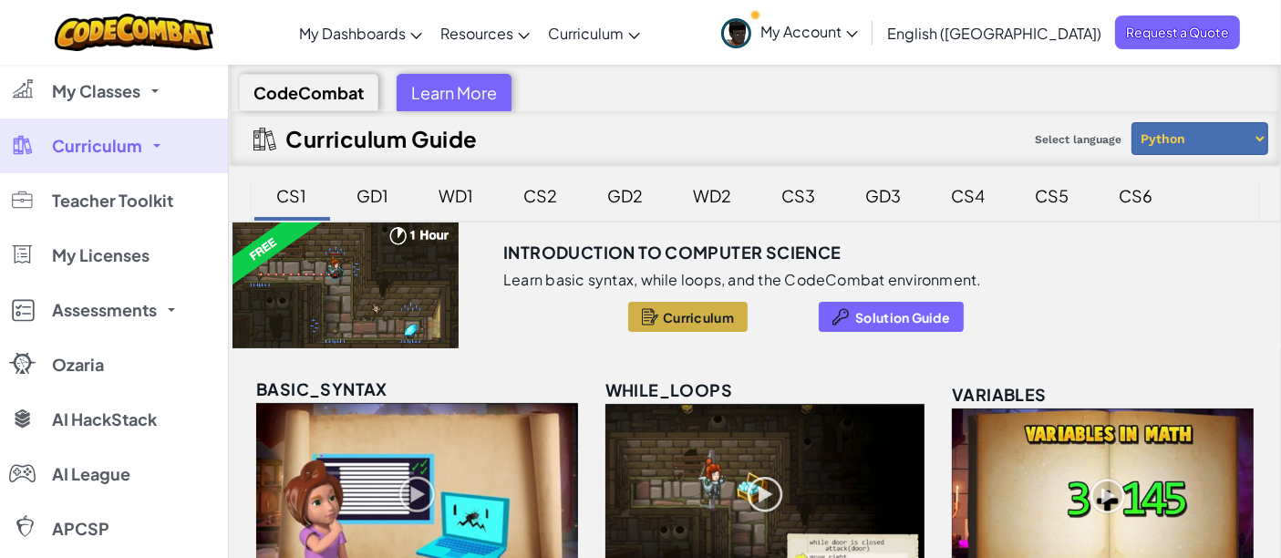
click at [722, 312] on span "Curriculum" at bounding box center [698, 317] width 71 height 15
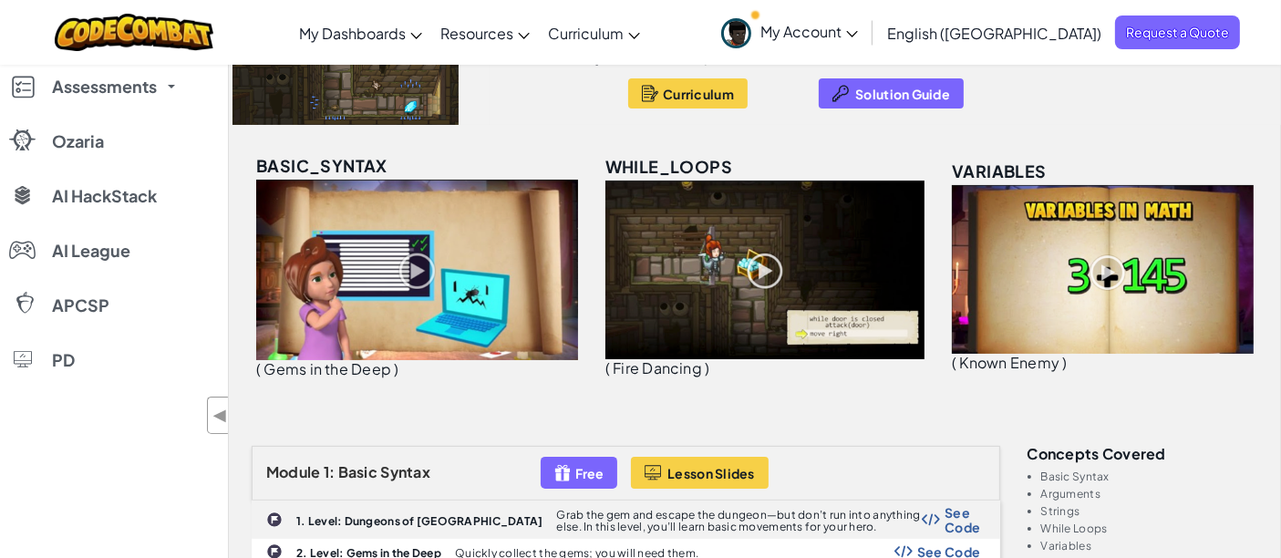
scroll to position [506, 0]
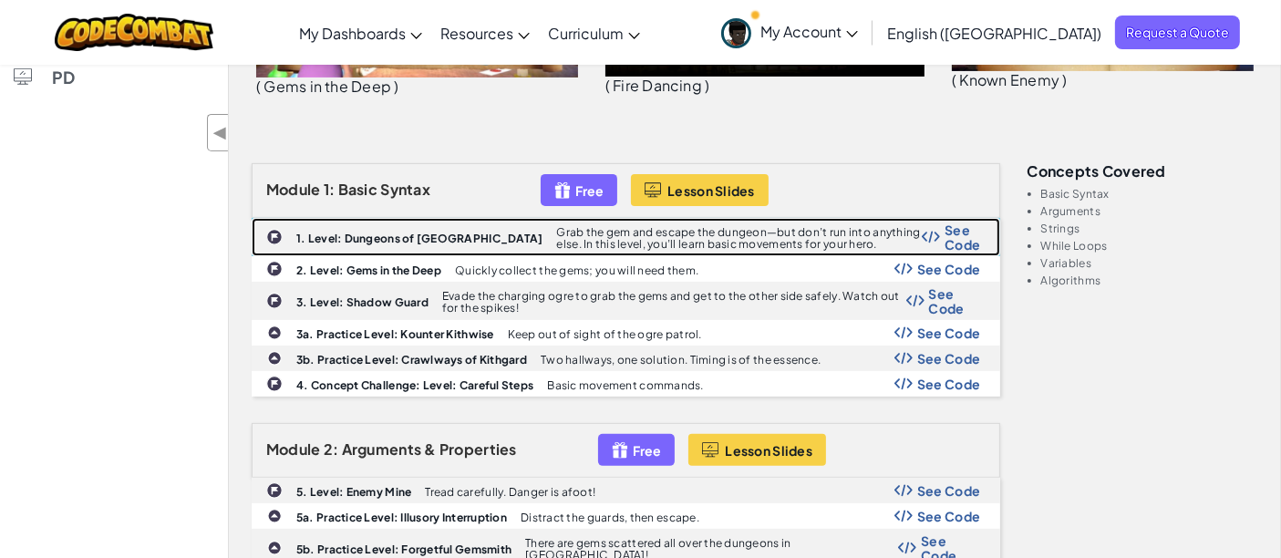
click at [431, 232] on b "1. Level: Dungeons of Kithgard" at bounding box center [419, 239] width 247 height 14
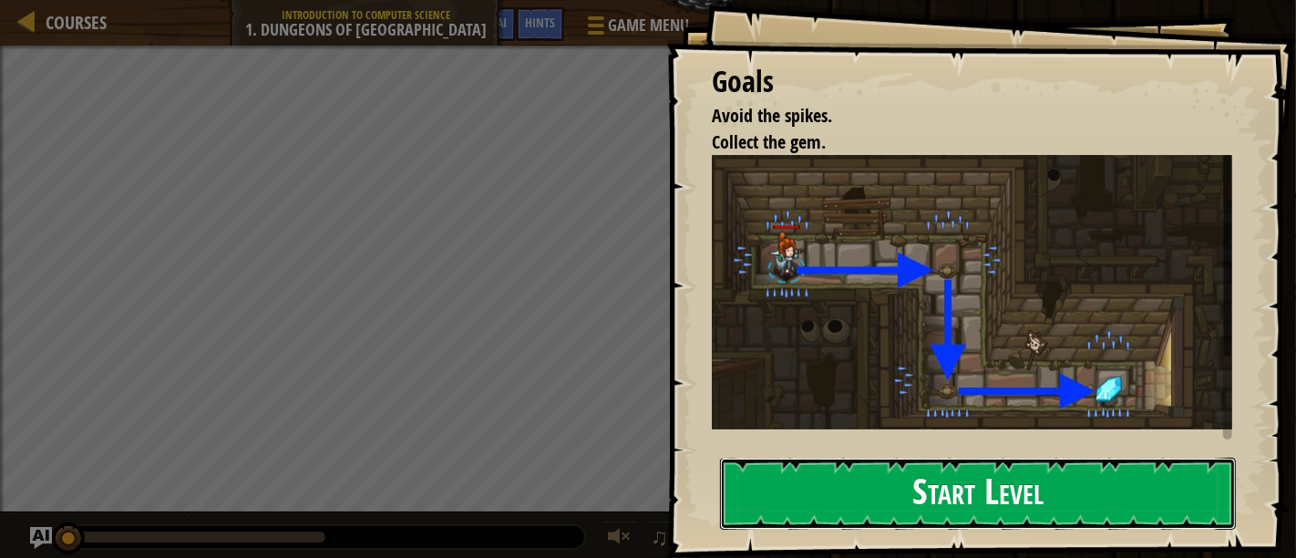
click at [1026, 497] on button "Start Level" at bounding box center [978, 494] width 516 height 72
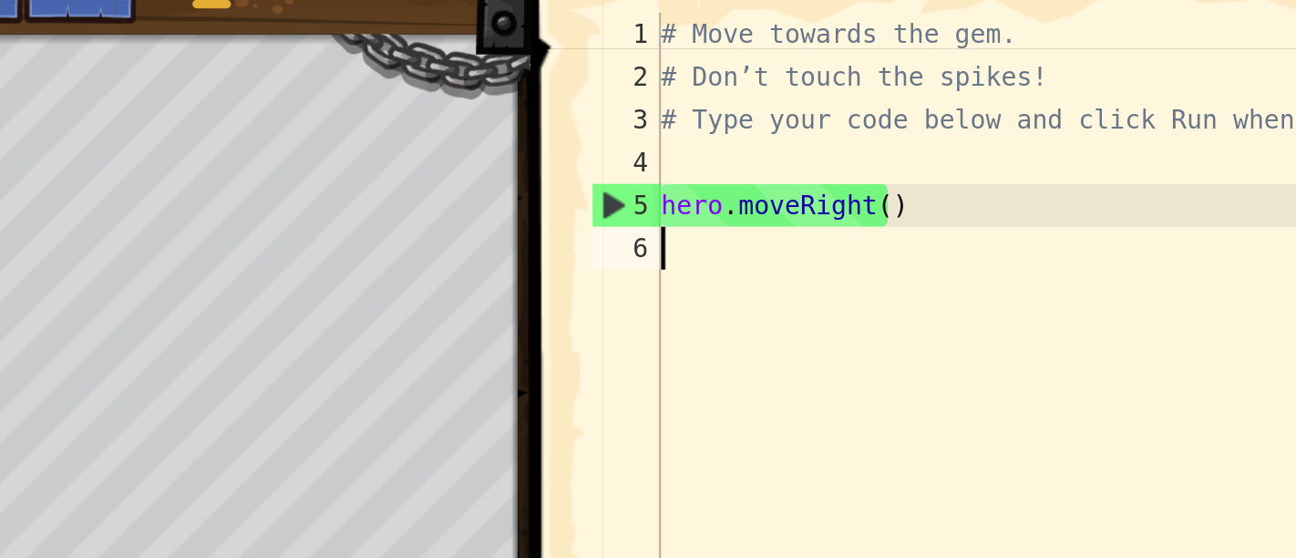
type textarea "h"
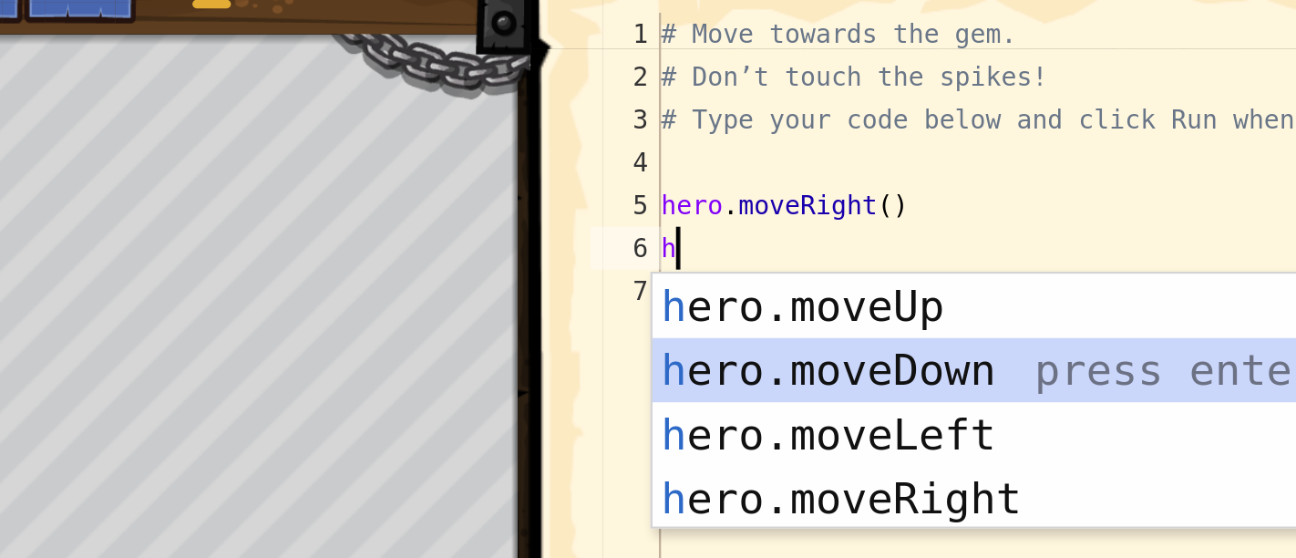
click at [975, 190] on div "h ero.moveUp press enter h ero.moveDown press enter h ero.moveLeft press enter …" at bounding box center [1029, 230] width 346 height 164
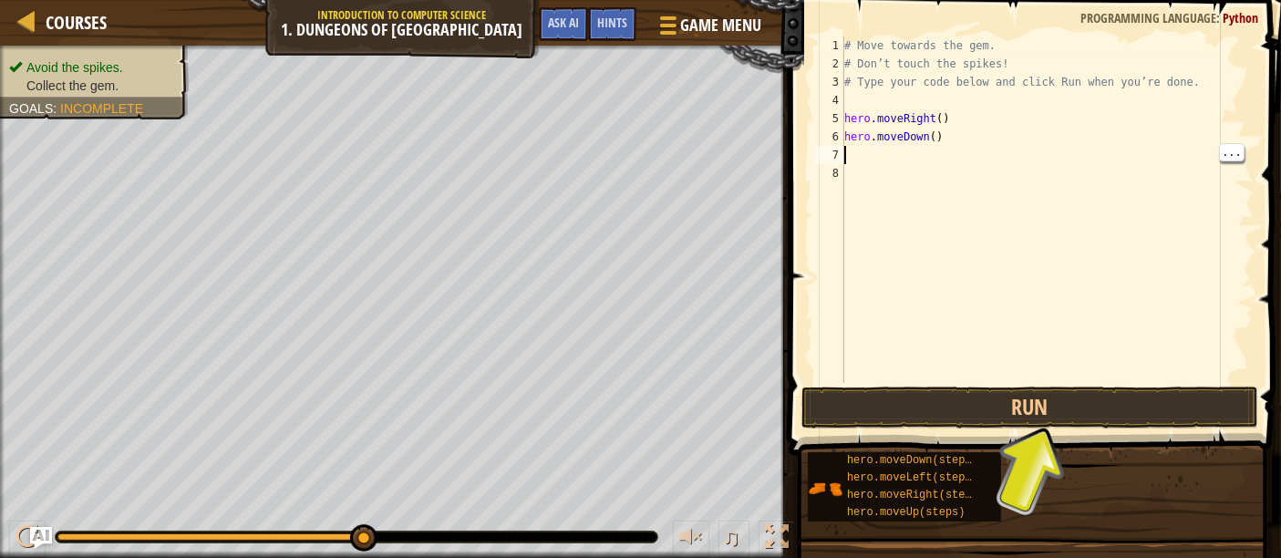
scroll to position [0, 0]
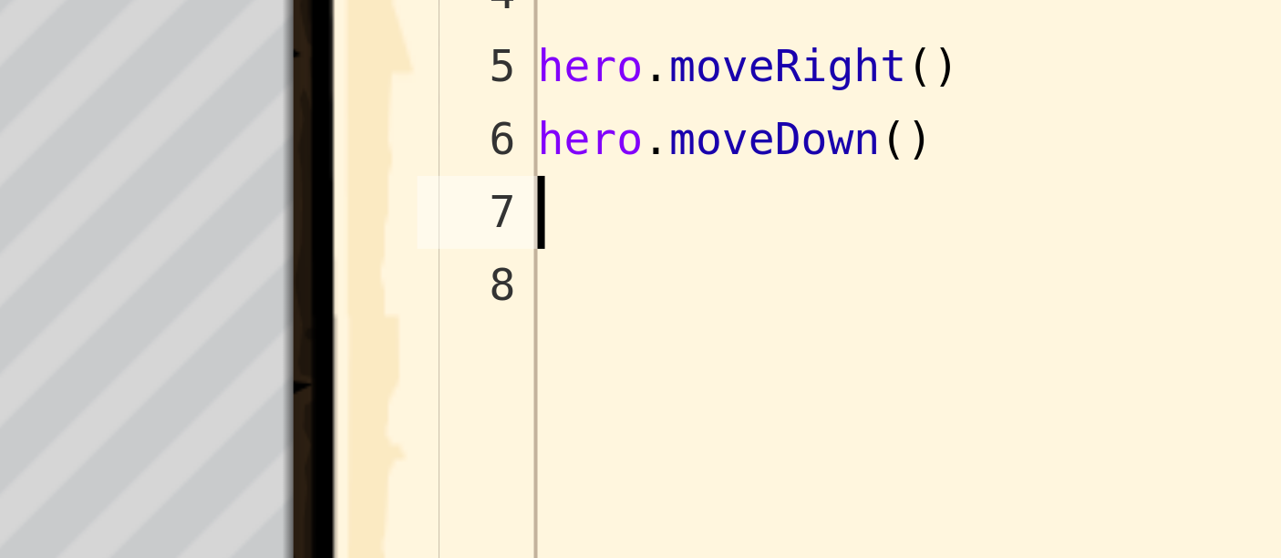
type textarea "h"
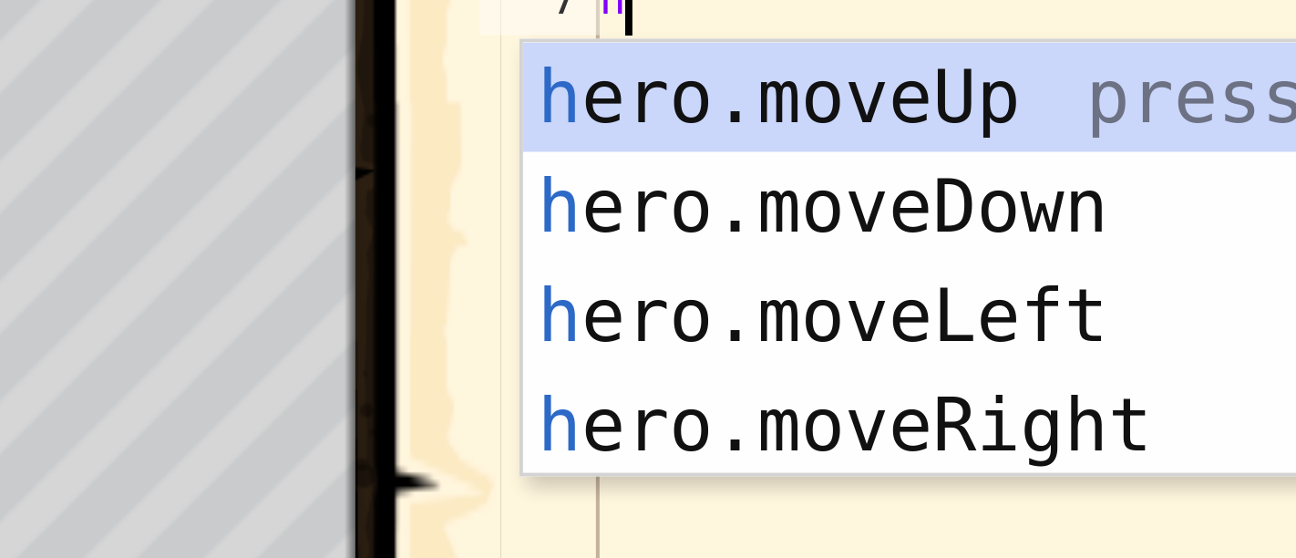
click at [960, 263] on div "h ero.moveUp press enter h ero.moveDown press enter h ero.moveLeft press enter …" at bounding box center [1014, 248] width 346 height 164
